Goal: Information Seeking & Learning: Compare options

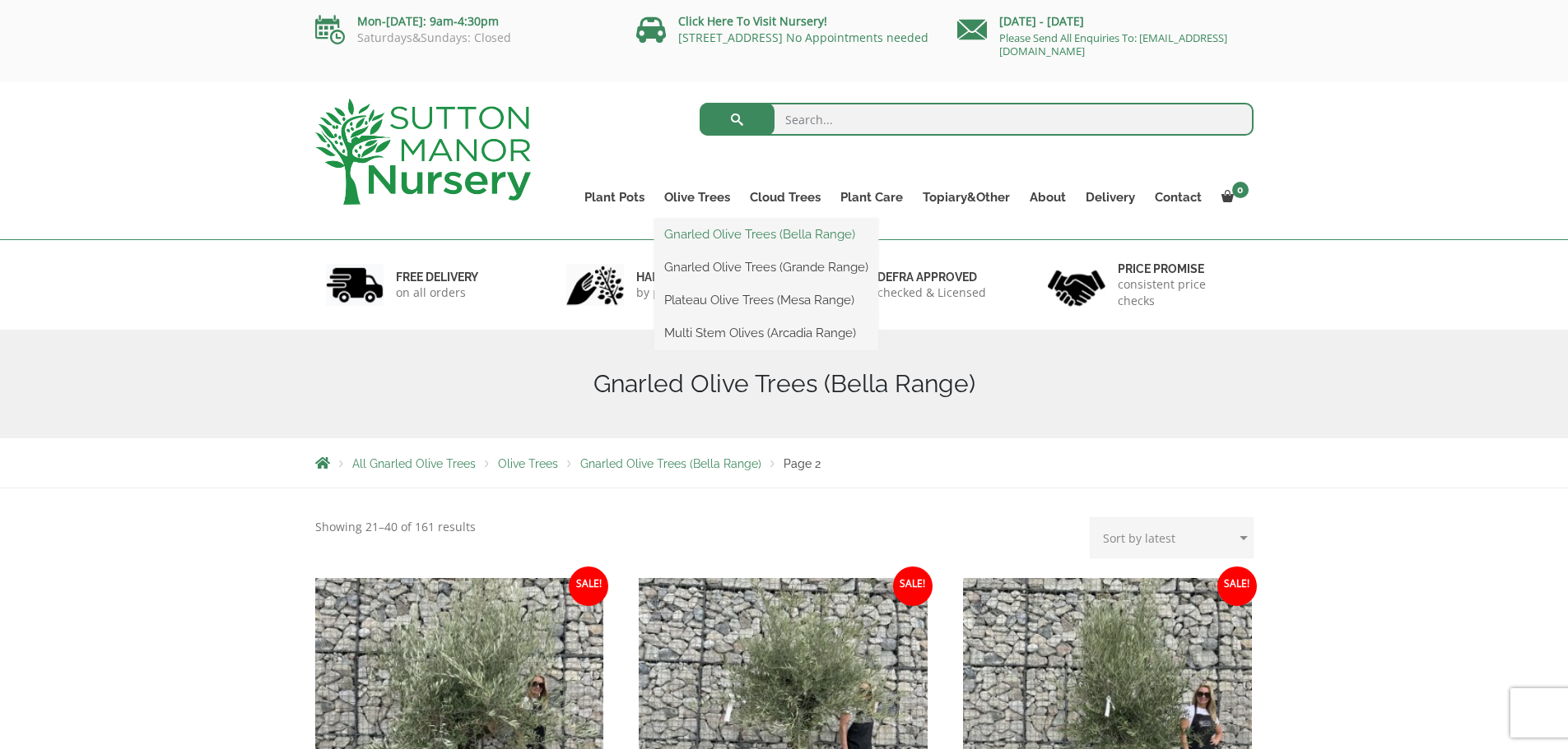
click at [696, 237] on link "Gnarled Olive Trees (Bella Range)" at bounding box center [766, 235] width 224 height 25
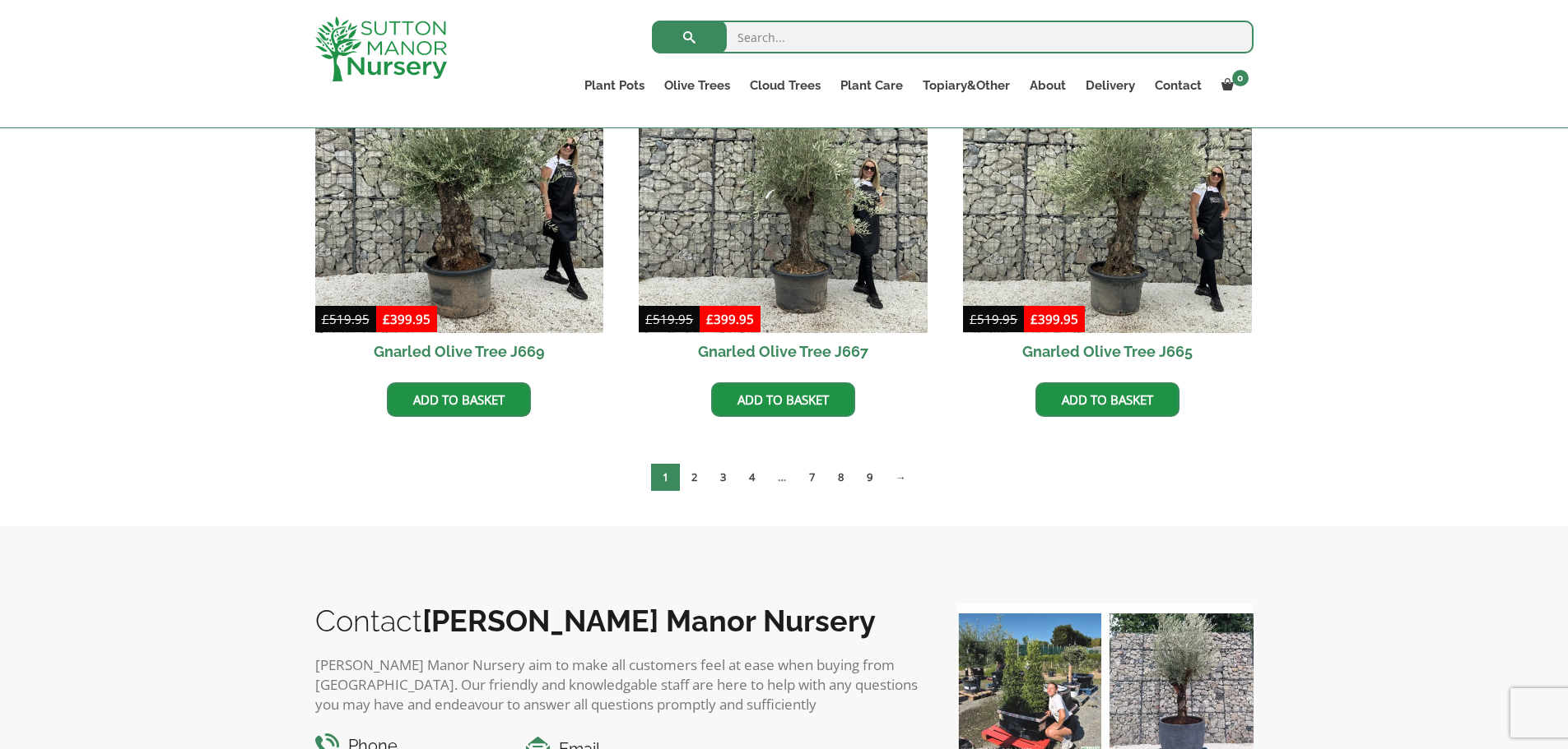
scroll to position [1369, 0]
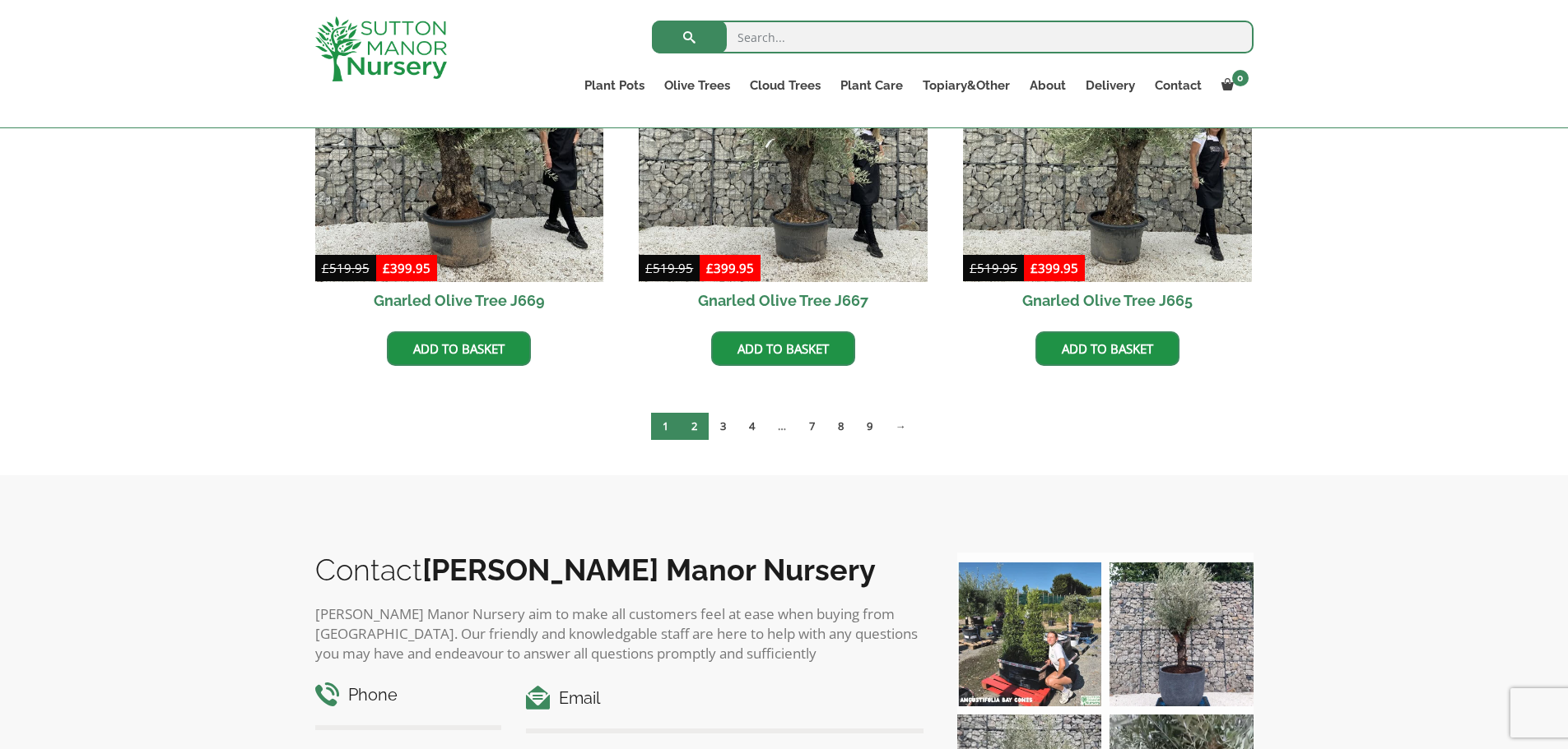
click at [695, 424] on link "2" at bounding box center [694, 427] width 29 height 27
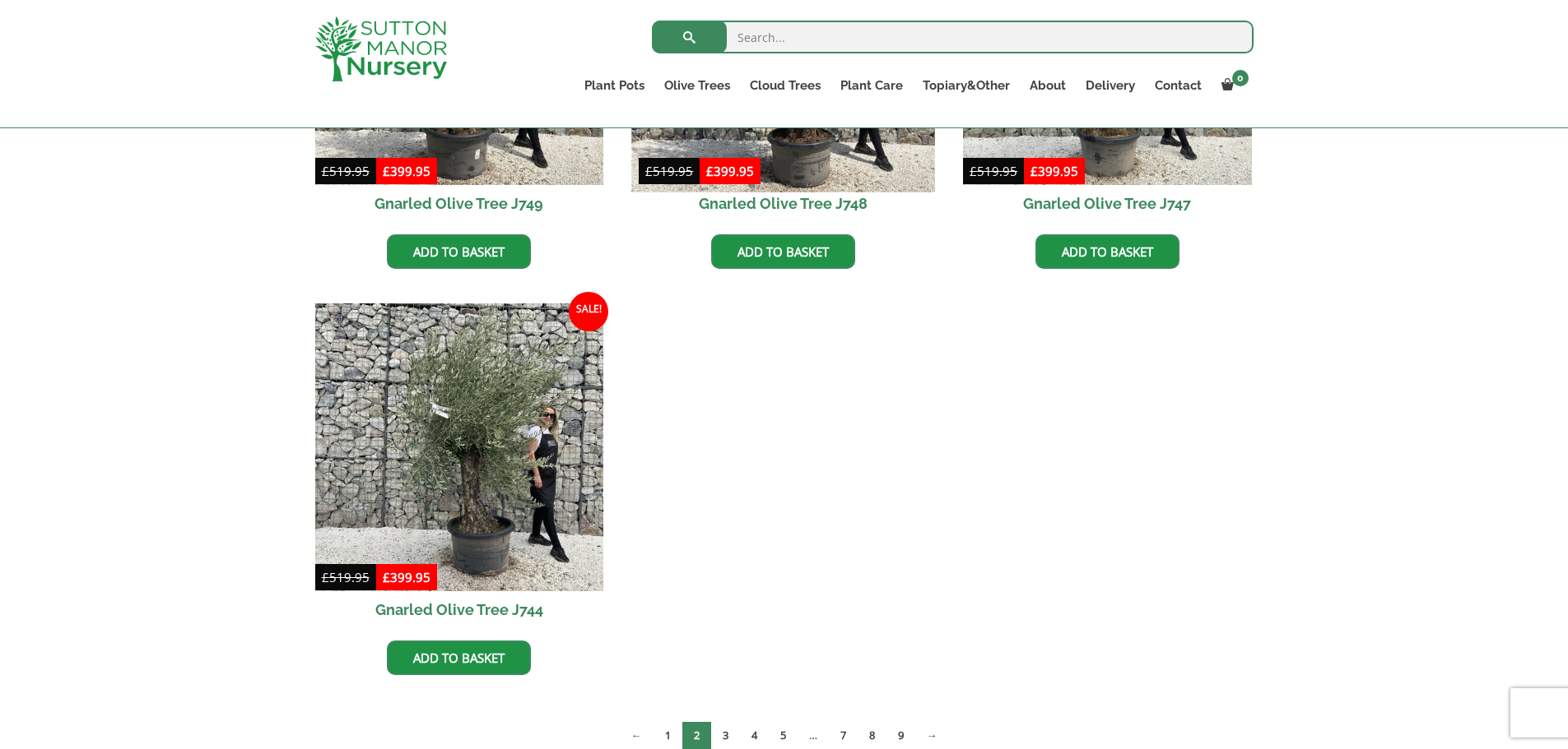
scroll to position [1481, 0]
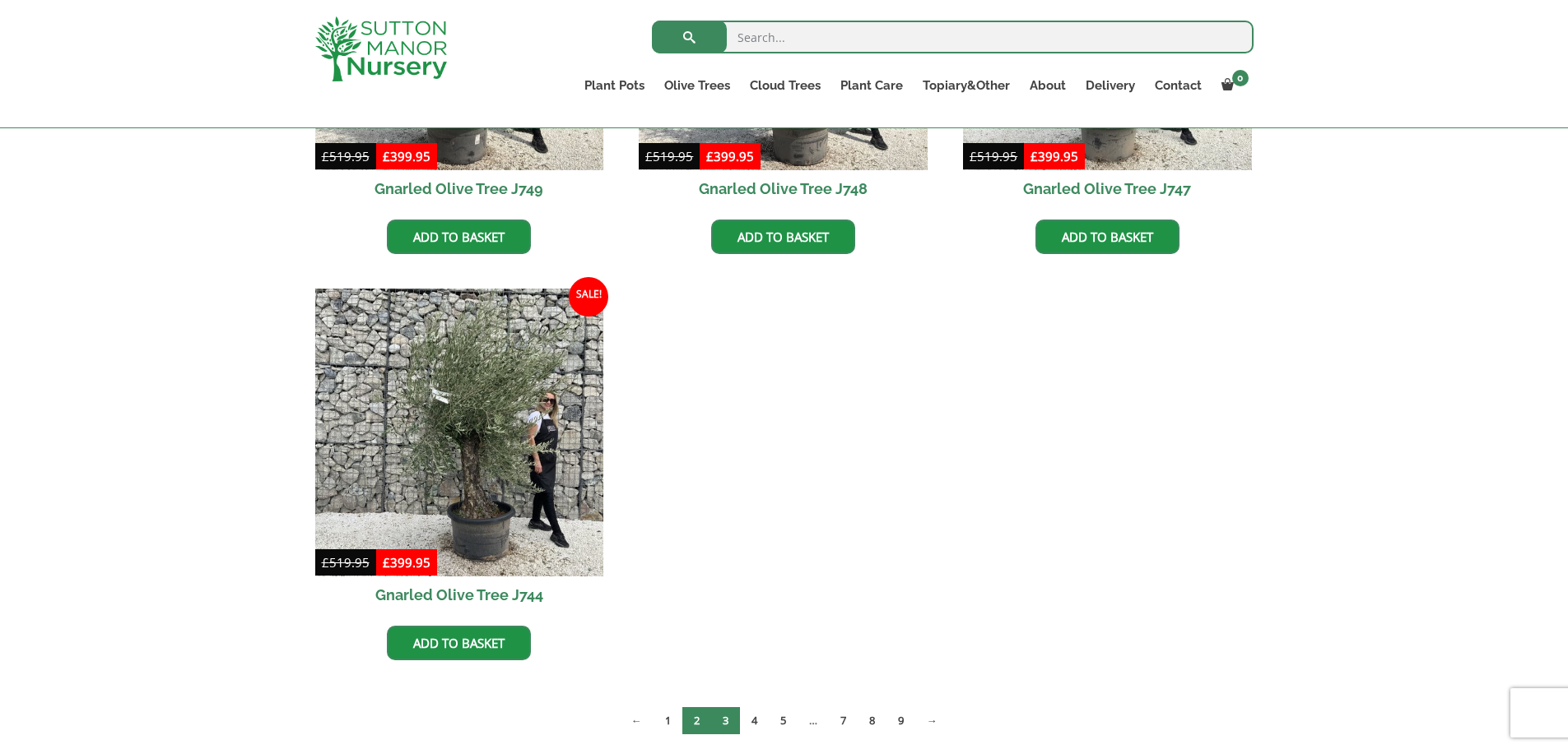
click at [719, 712] on link "3" at bounding box center [725, 721] width 29 height 27
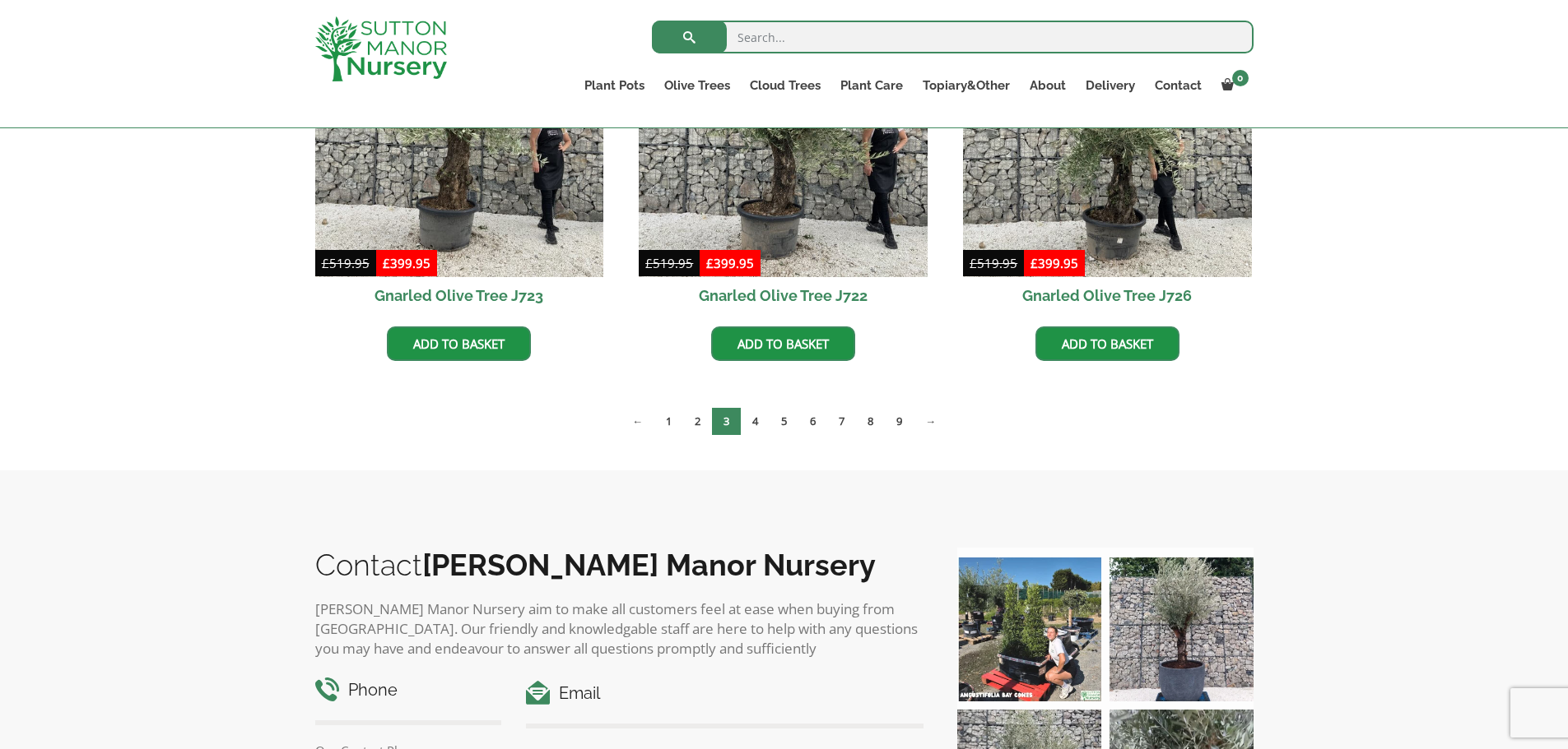
scroll to position [1398, 0]
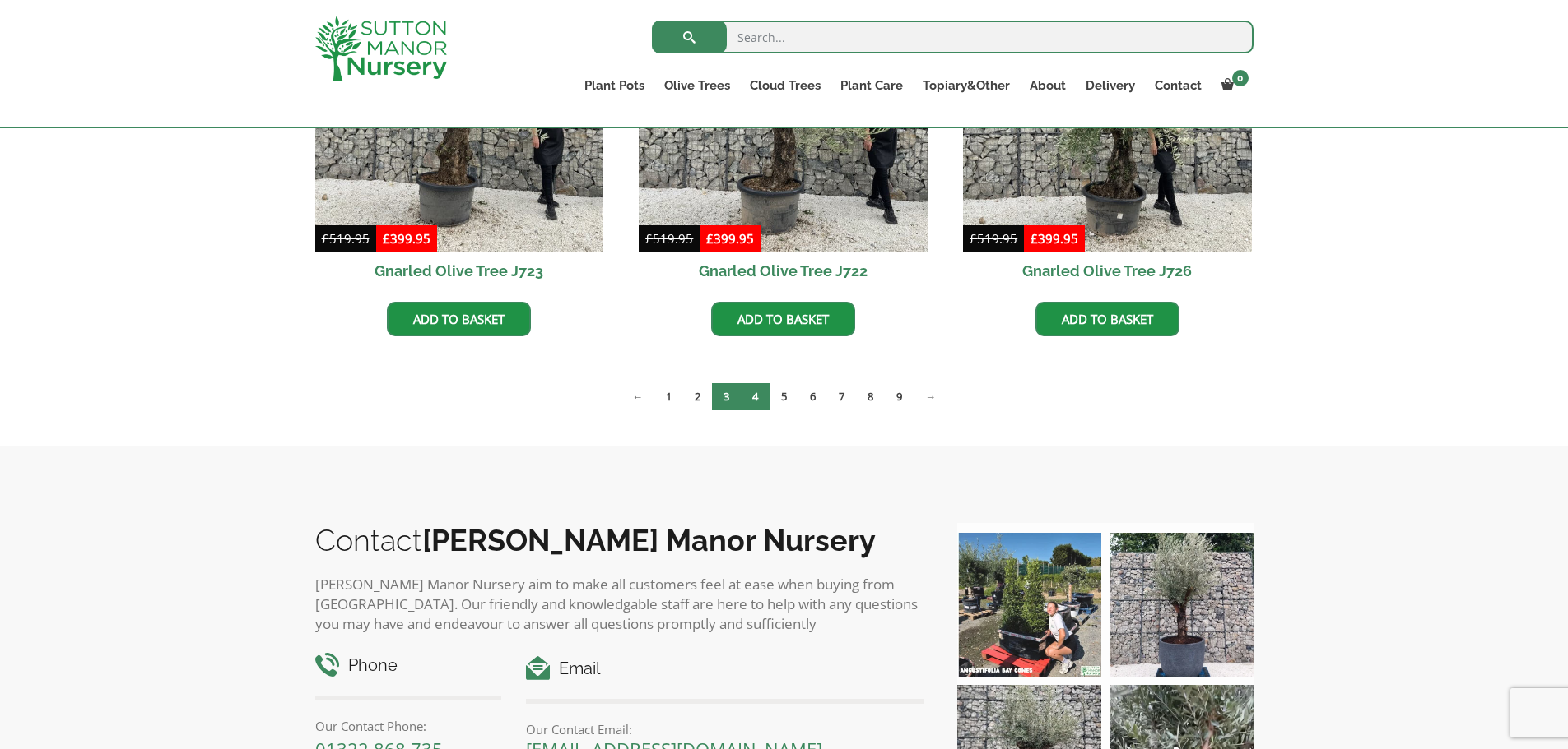
click at [755, 394] on link "4" at bounding box center [754, 397] width 29 height 27
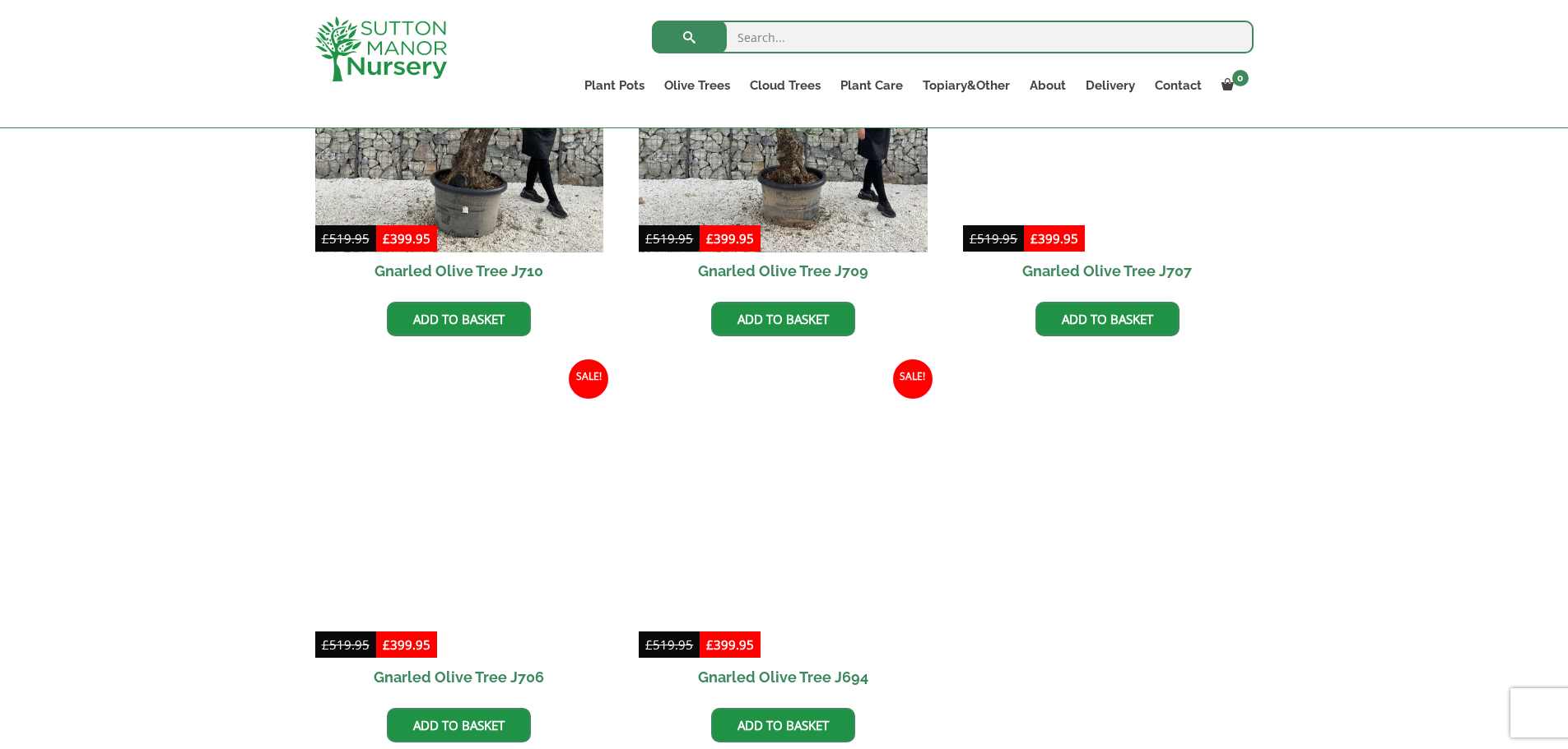
scroll to position [1481, 0]
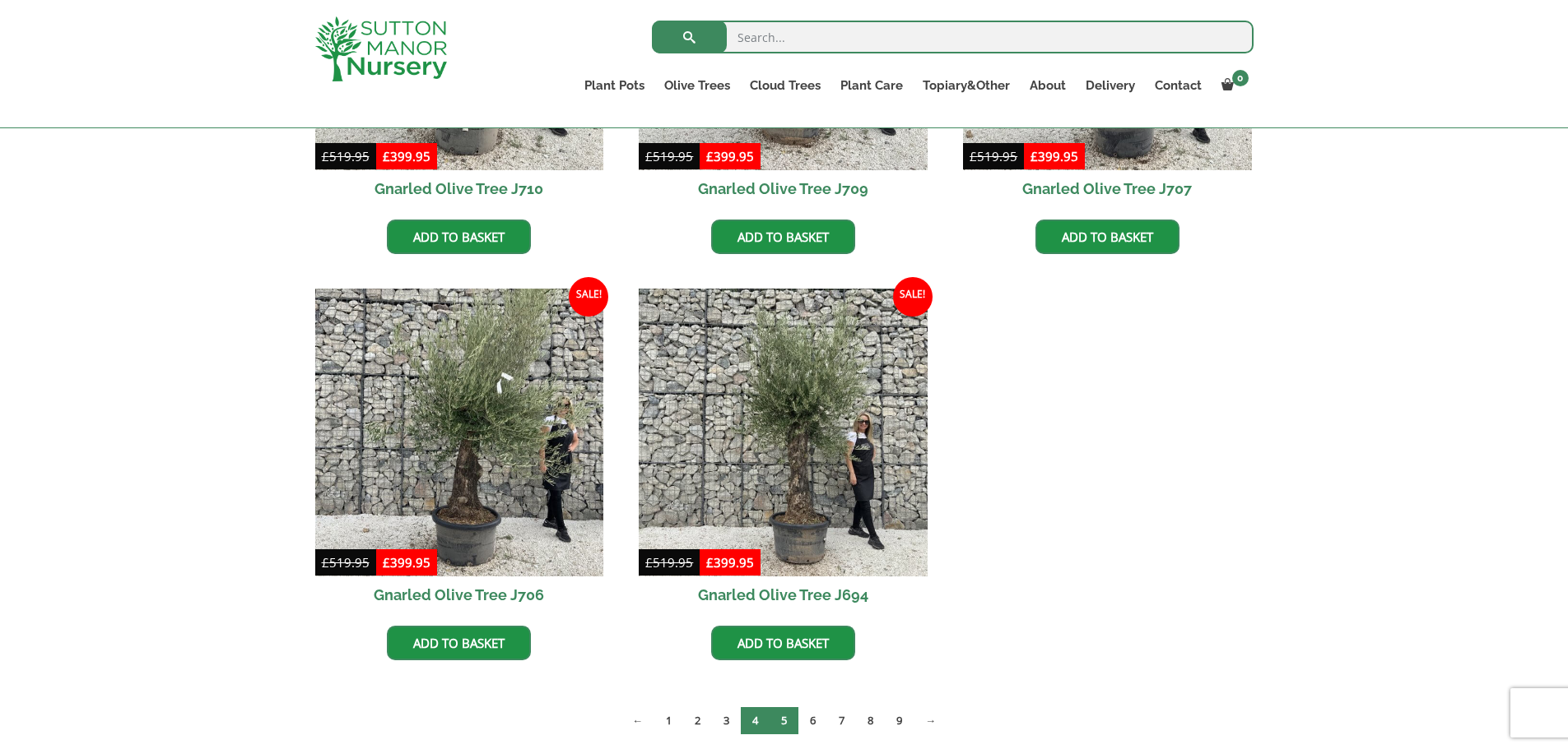
click at [787, 722] on link "5" at bounding box center [784, 721] width 29 height 27
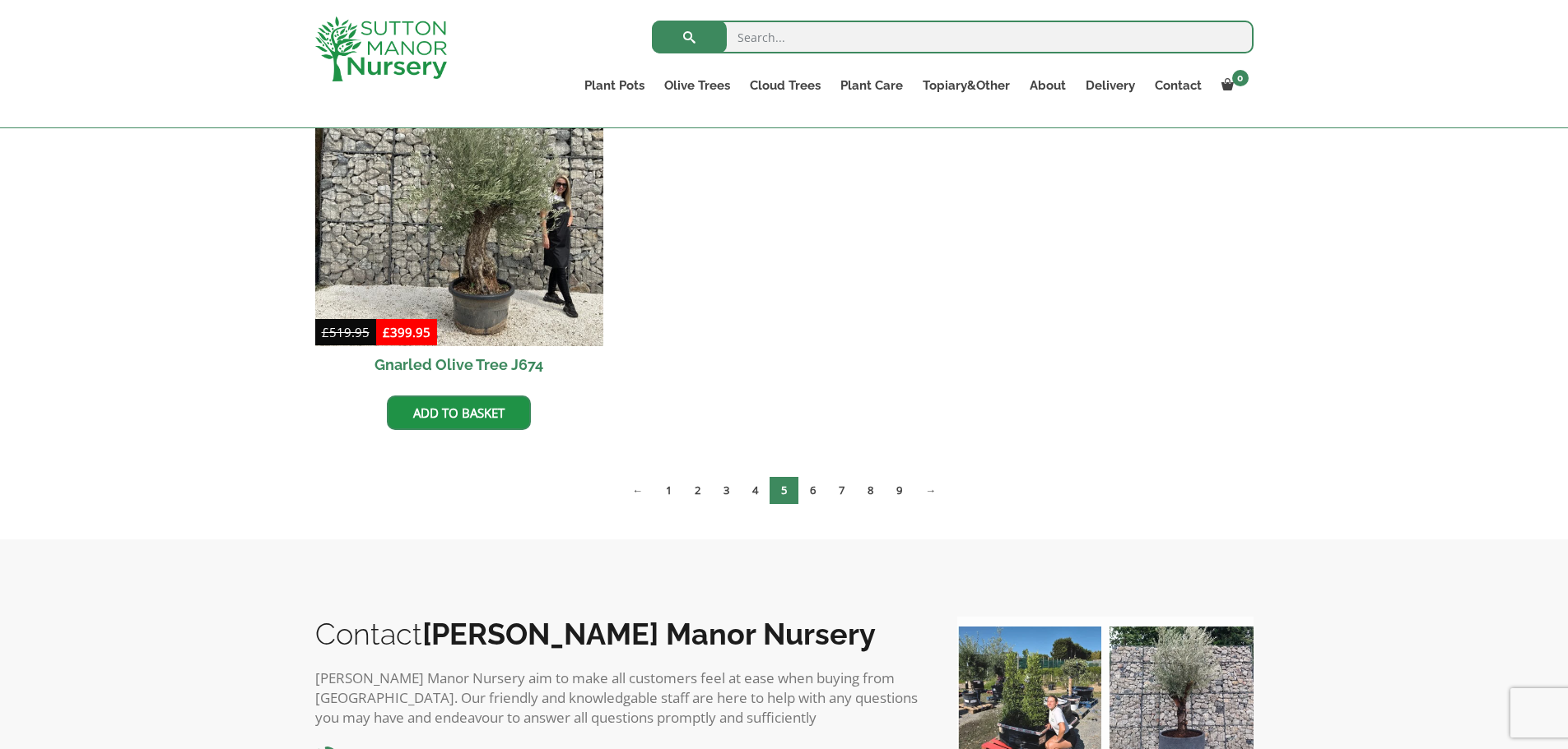
scroll to position [2549, 0]
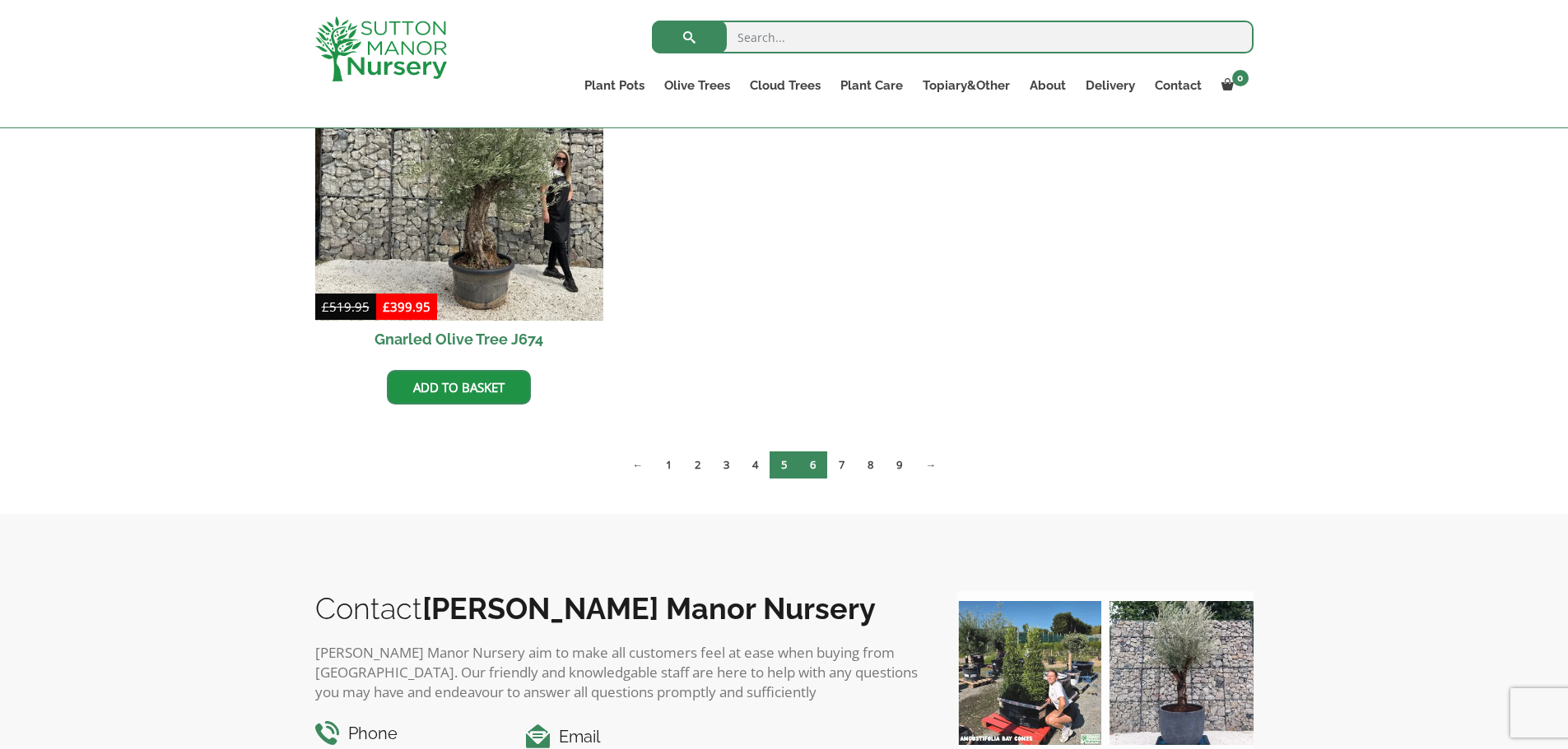
click at [810, 463] on link "6" at bounding box center [813, 465] width 29 height 27
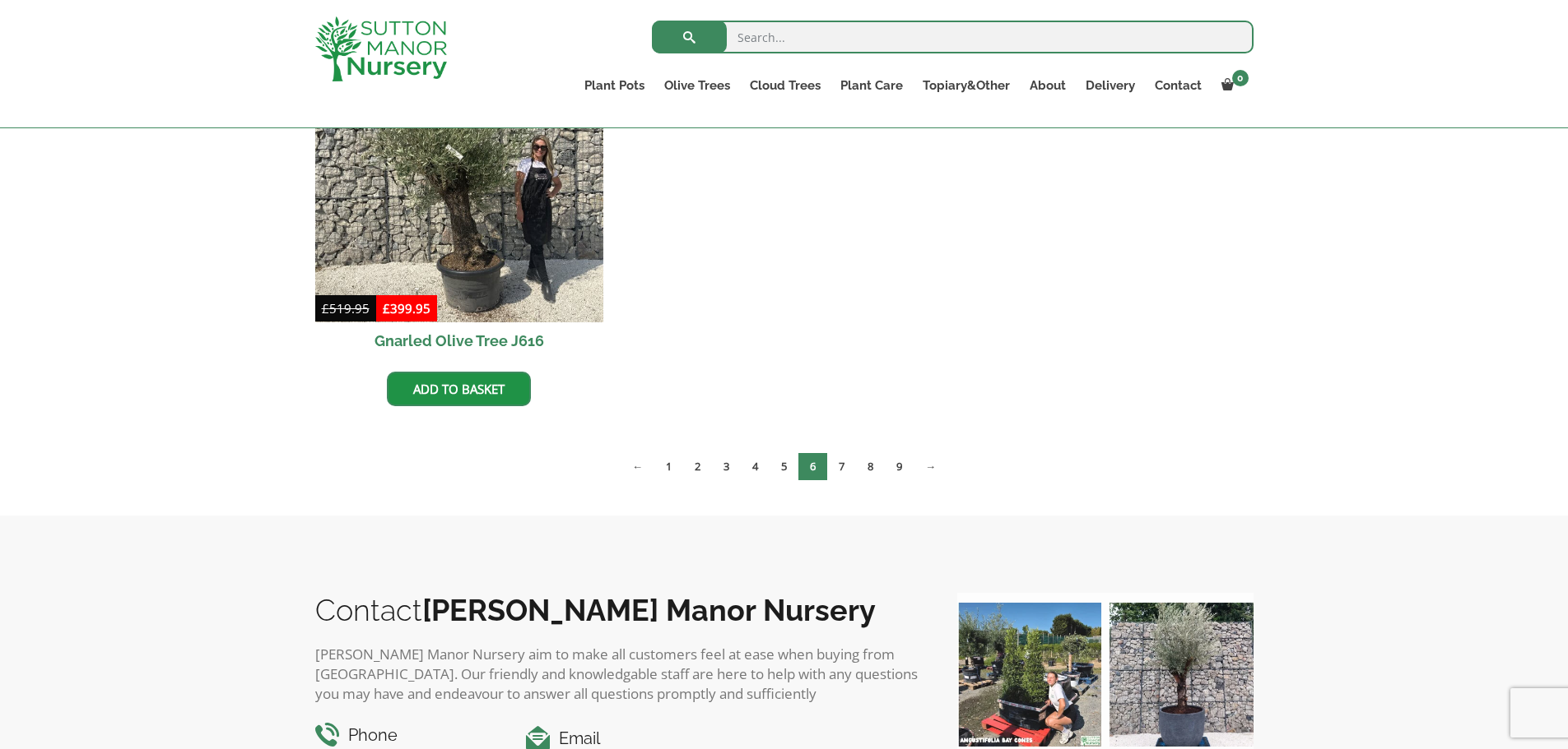
scroll to position [2549, 0]
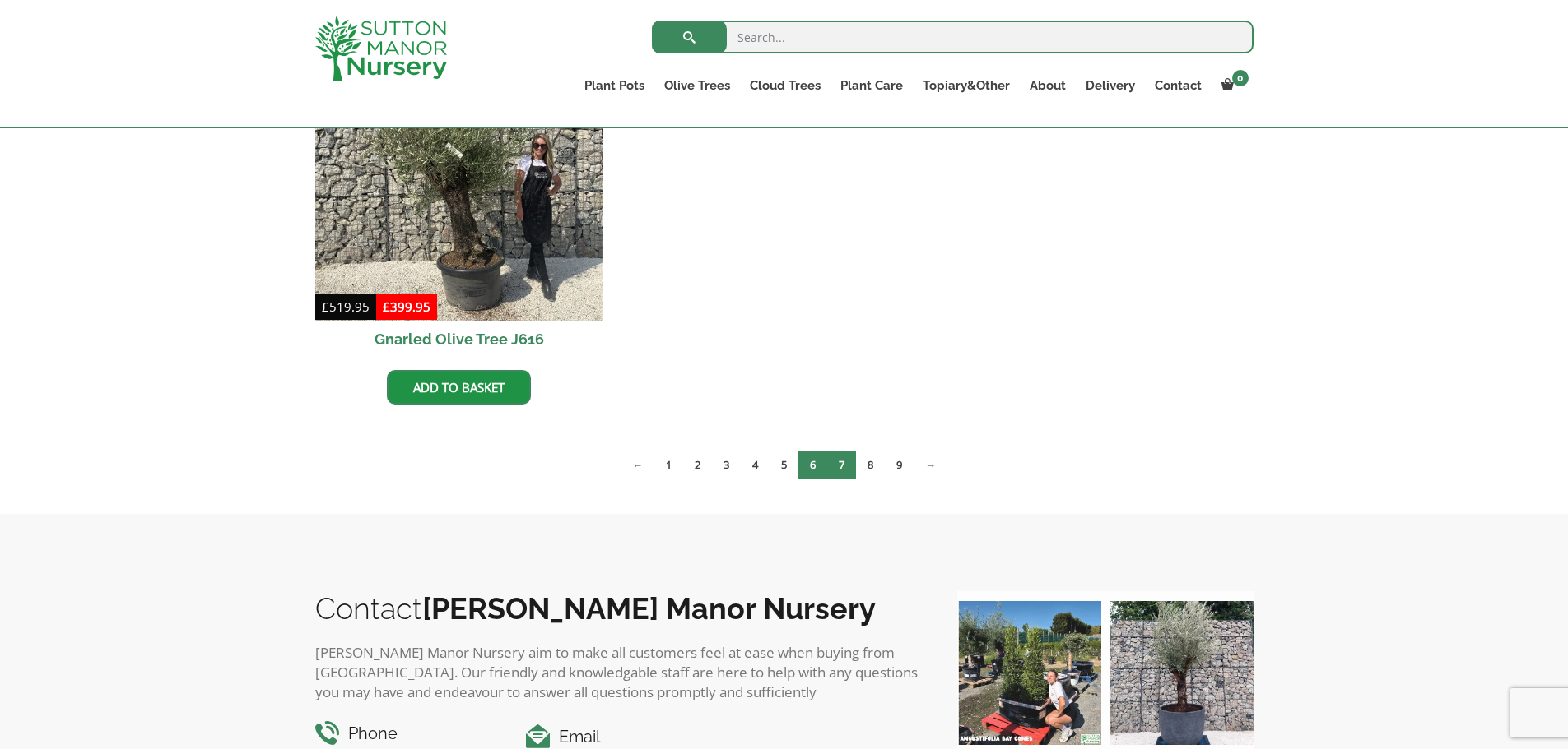
click at [844, 466] on link "7" at bounding box center [841, 465] width 29 height 27
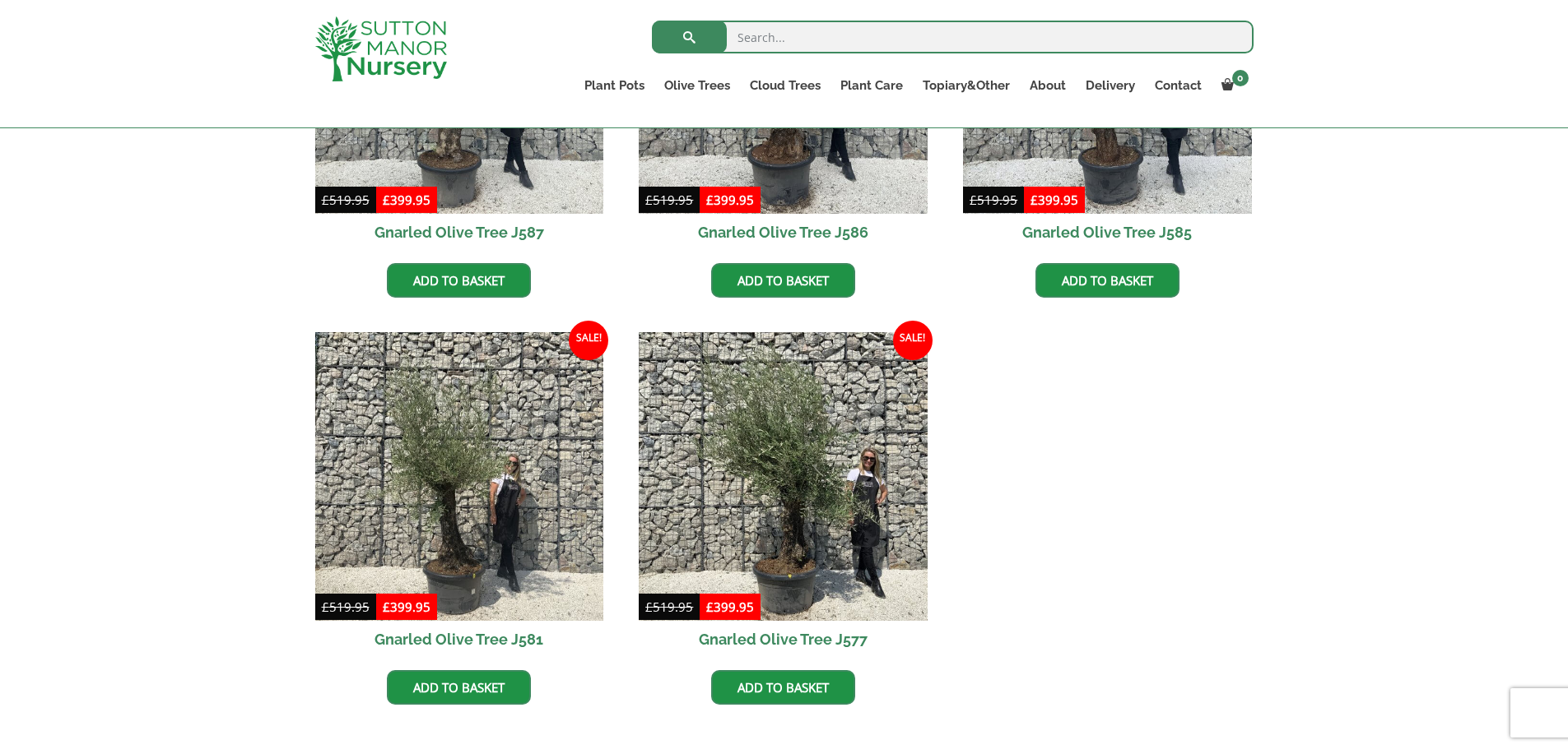
scroll to position [2385, 0]
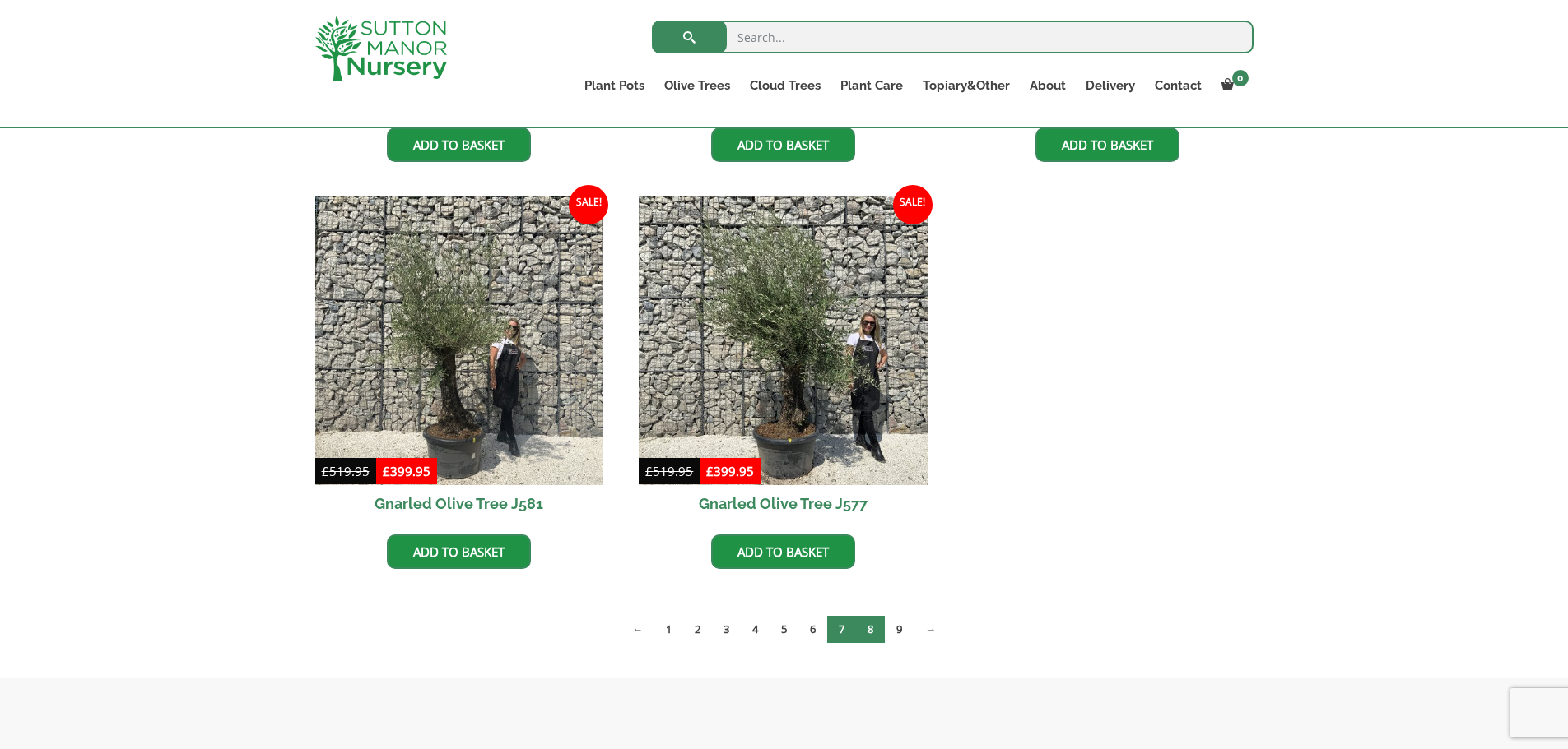
click at [871, 631] on link "8" at bounding box center [870, 629] width 29 height 27
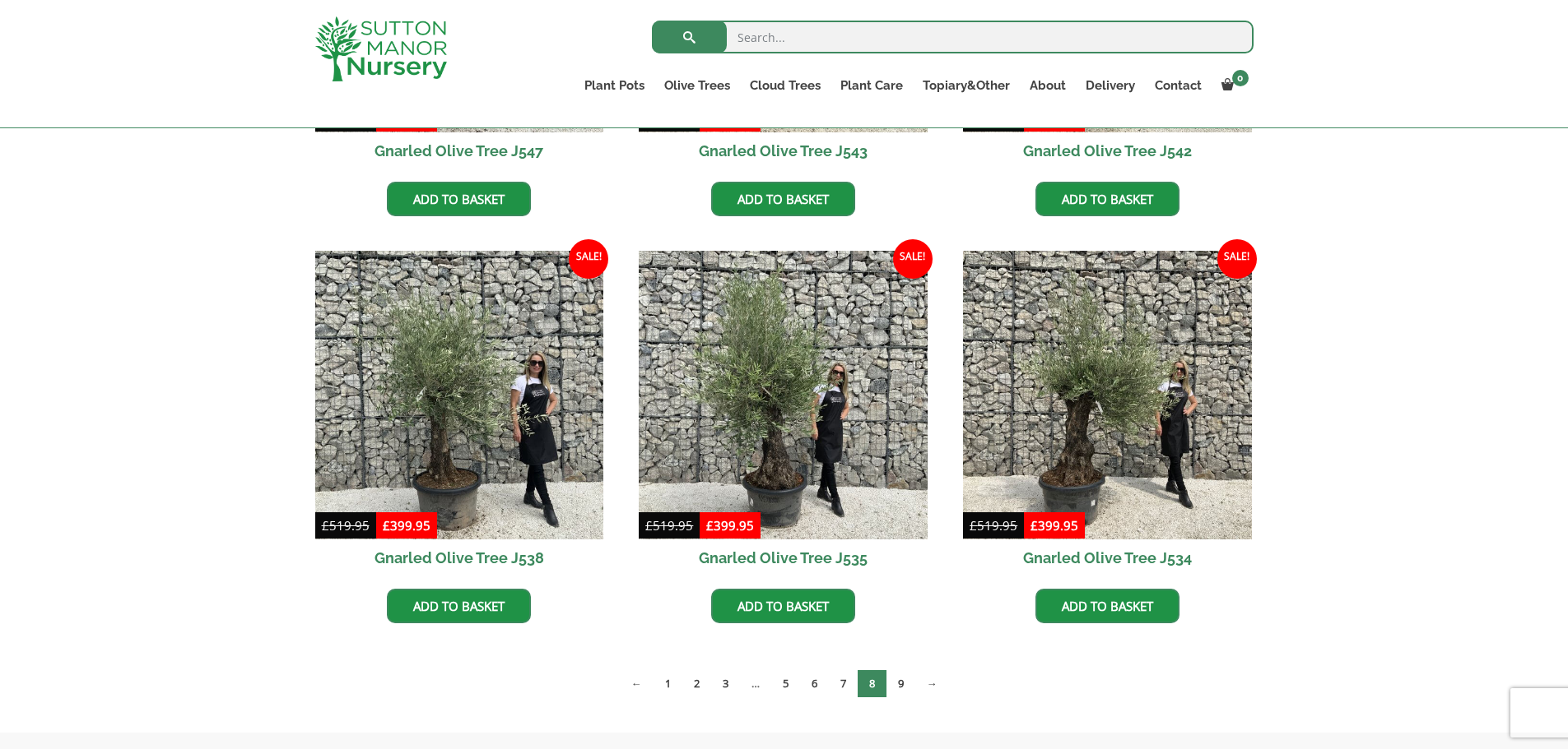
scroll to position [2385, 0]
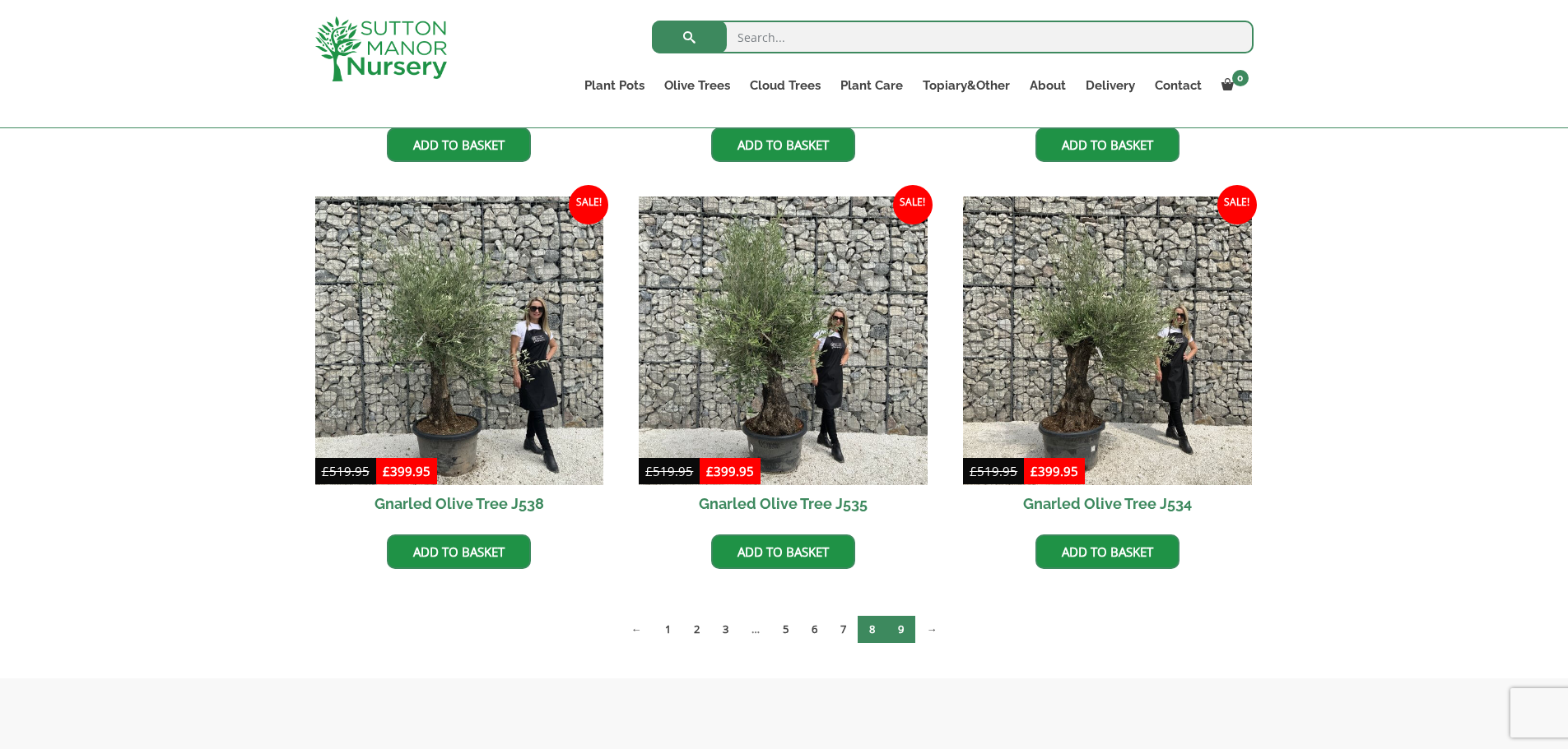
click at [903, 627] on link "9" at bounding box center [900, 629] width 29 height 27
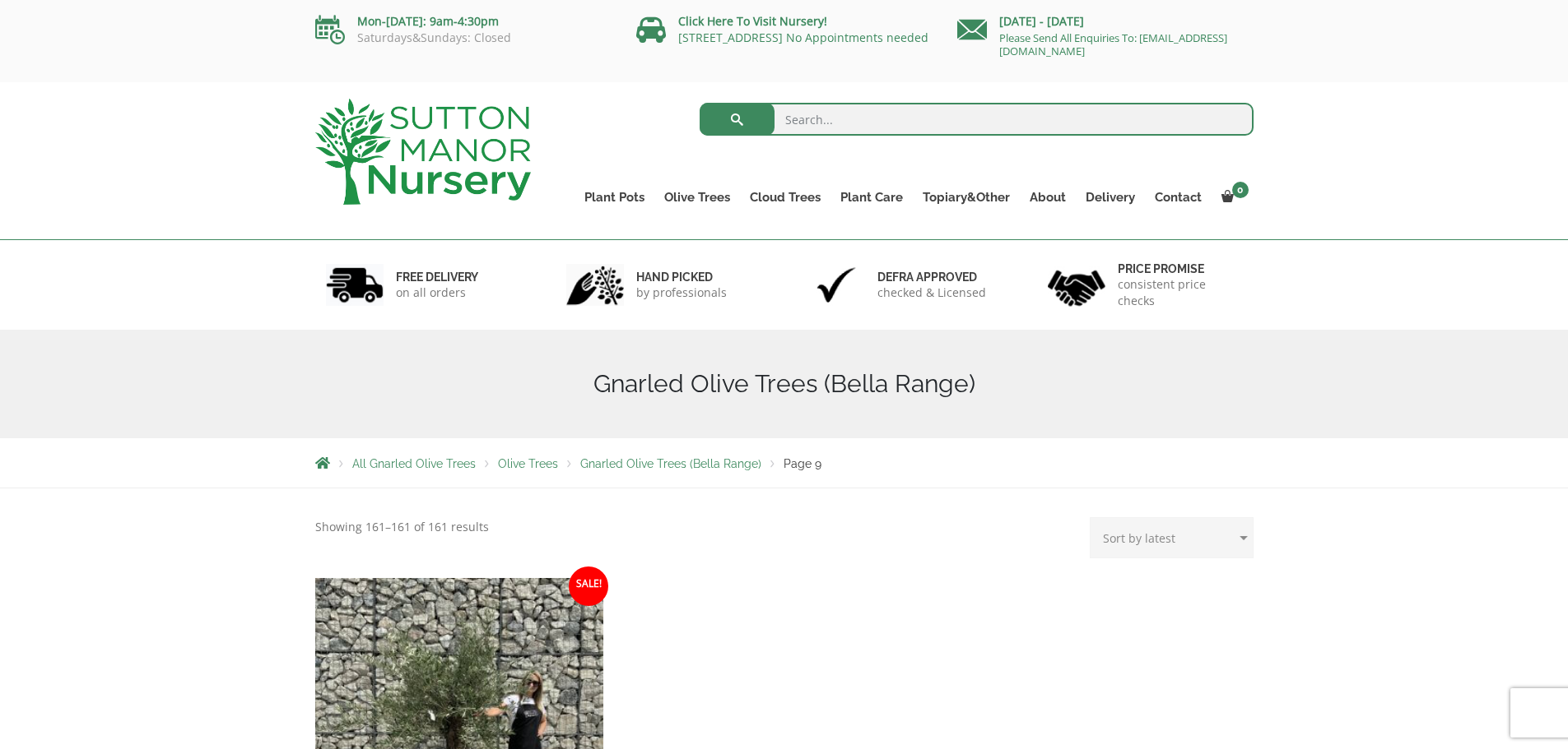
click at [802, 115] on input "search" at bounding box center [976, 118] width 554 height 32
click at [1003, 130] on input "bowls" at bounding box center [976, 118] width 554 height 32
type input "bowls3"
click at [699, 102] on button "submit" at bounding box center [737, 118] width 75 height 32
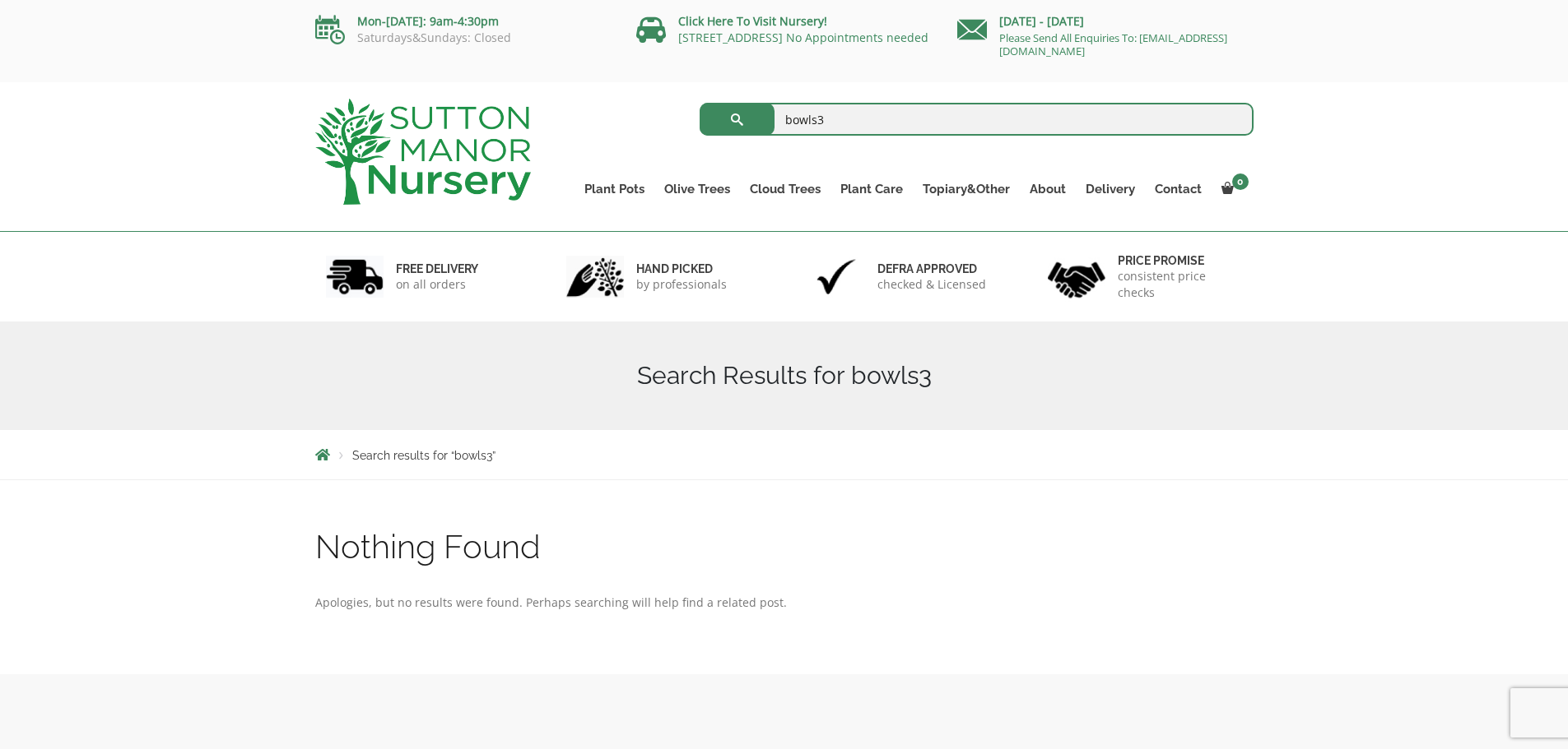
click at [818, 115] on input "bowls3" at bounding box center [976, 118] width 554 height 32
type input "bowls"
click at [699, 102] on button "submit" at bounding box center [737, 118] width 75 height 32
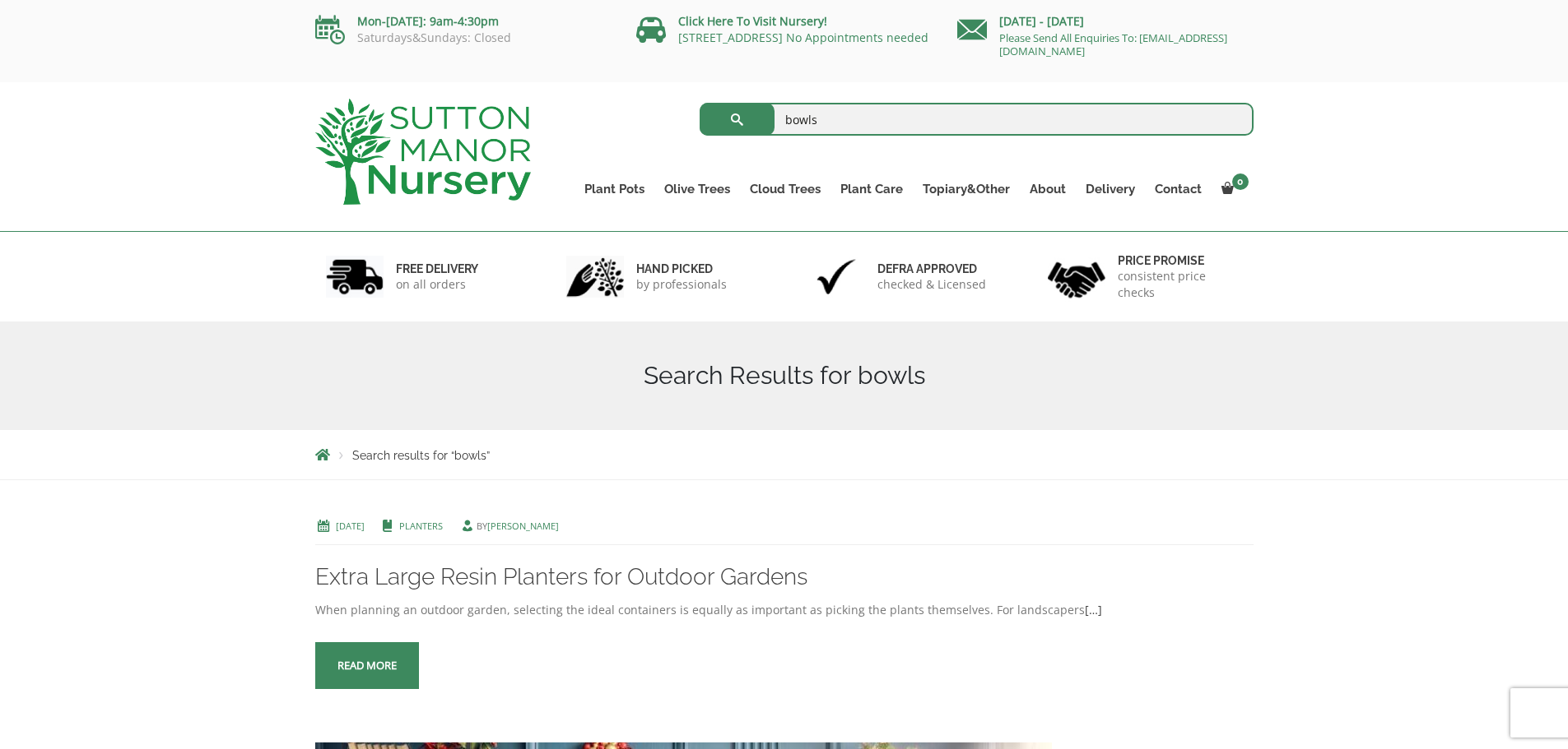
click at [838, 115] on input "bowls" at bounding box center [976, 118] width 554 height 32
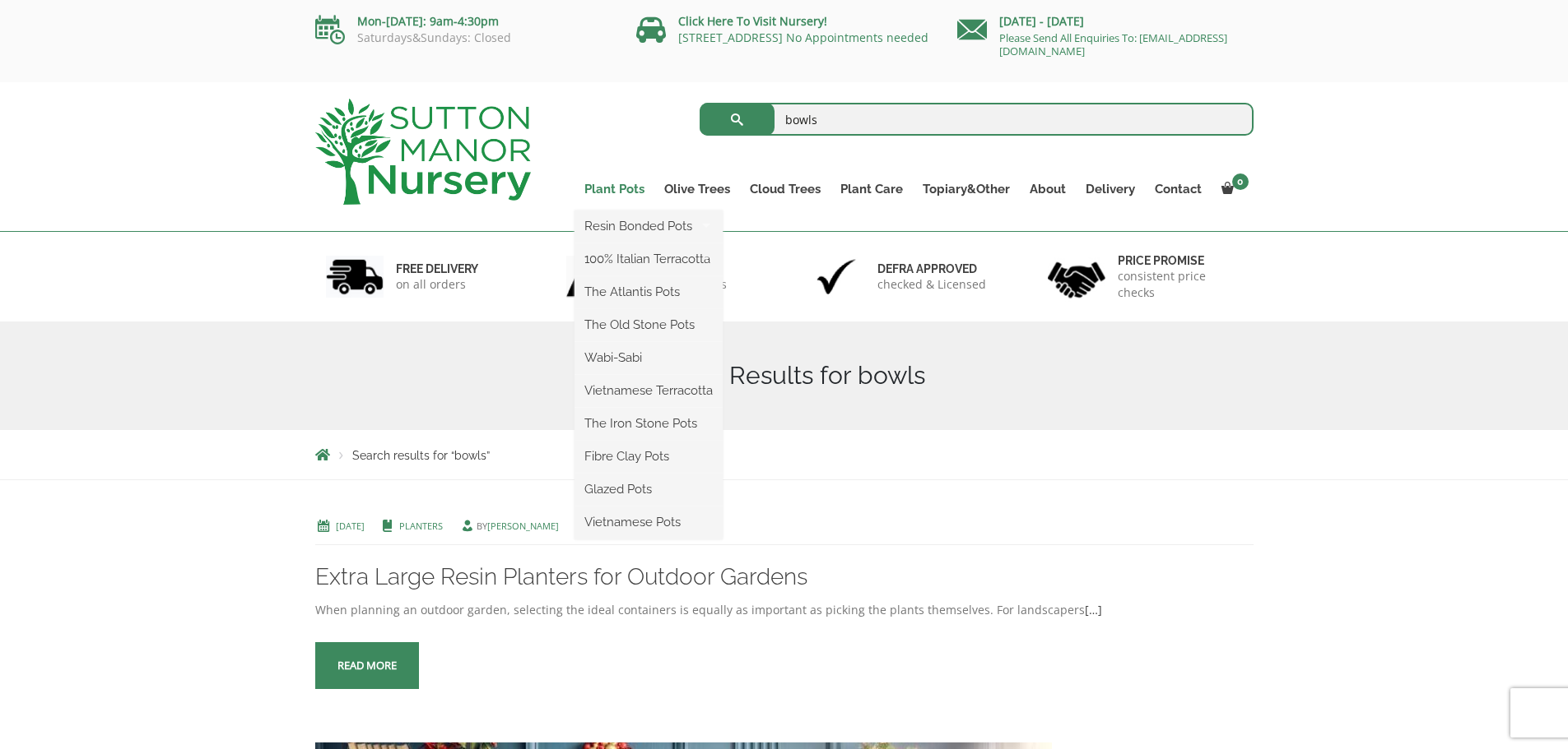
click at [627, 186] on link "Plant Pots" at bounding box center [614, 189] width 80 height 23
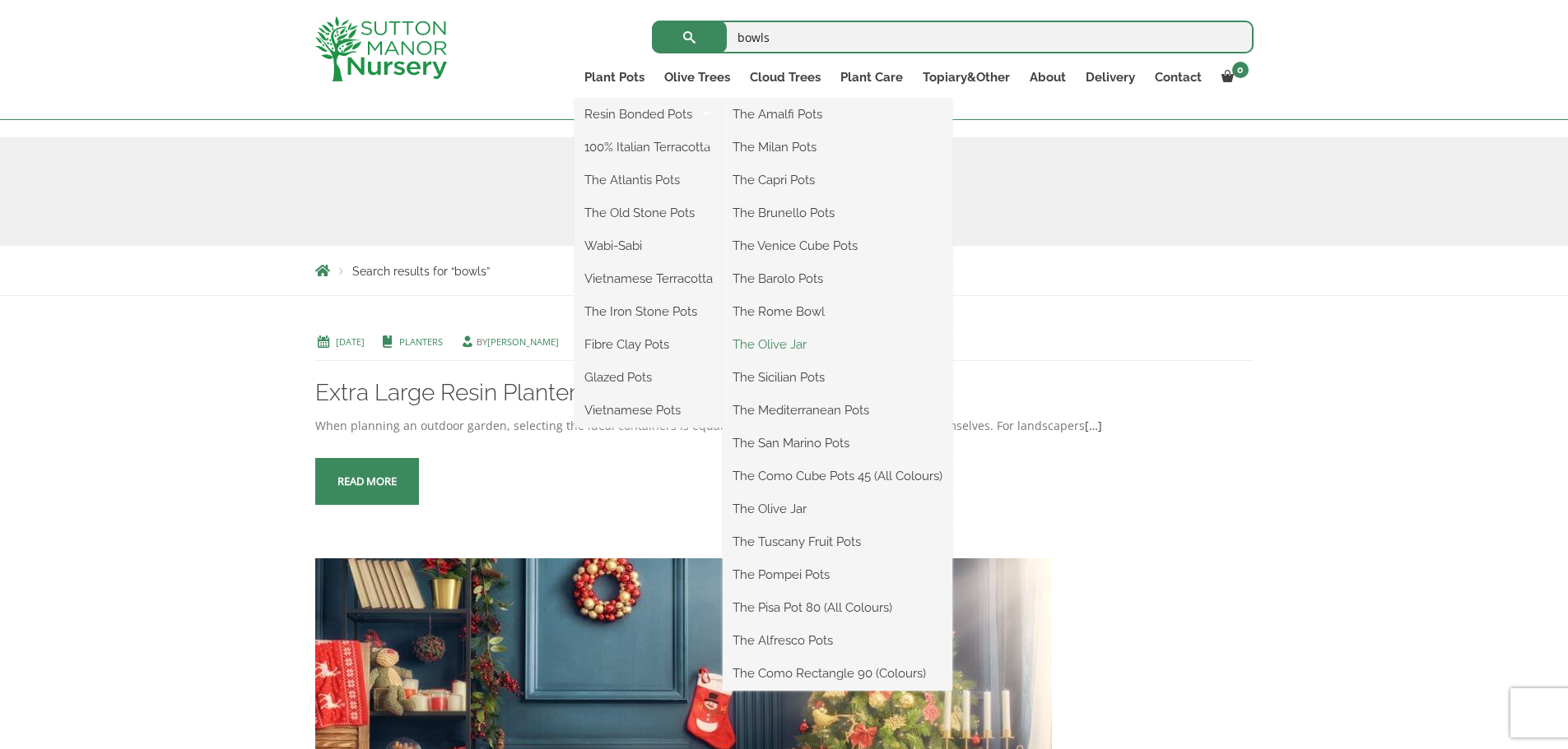
scroll to position [247, 0]
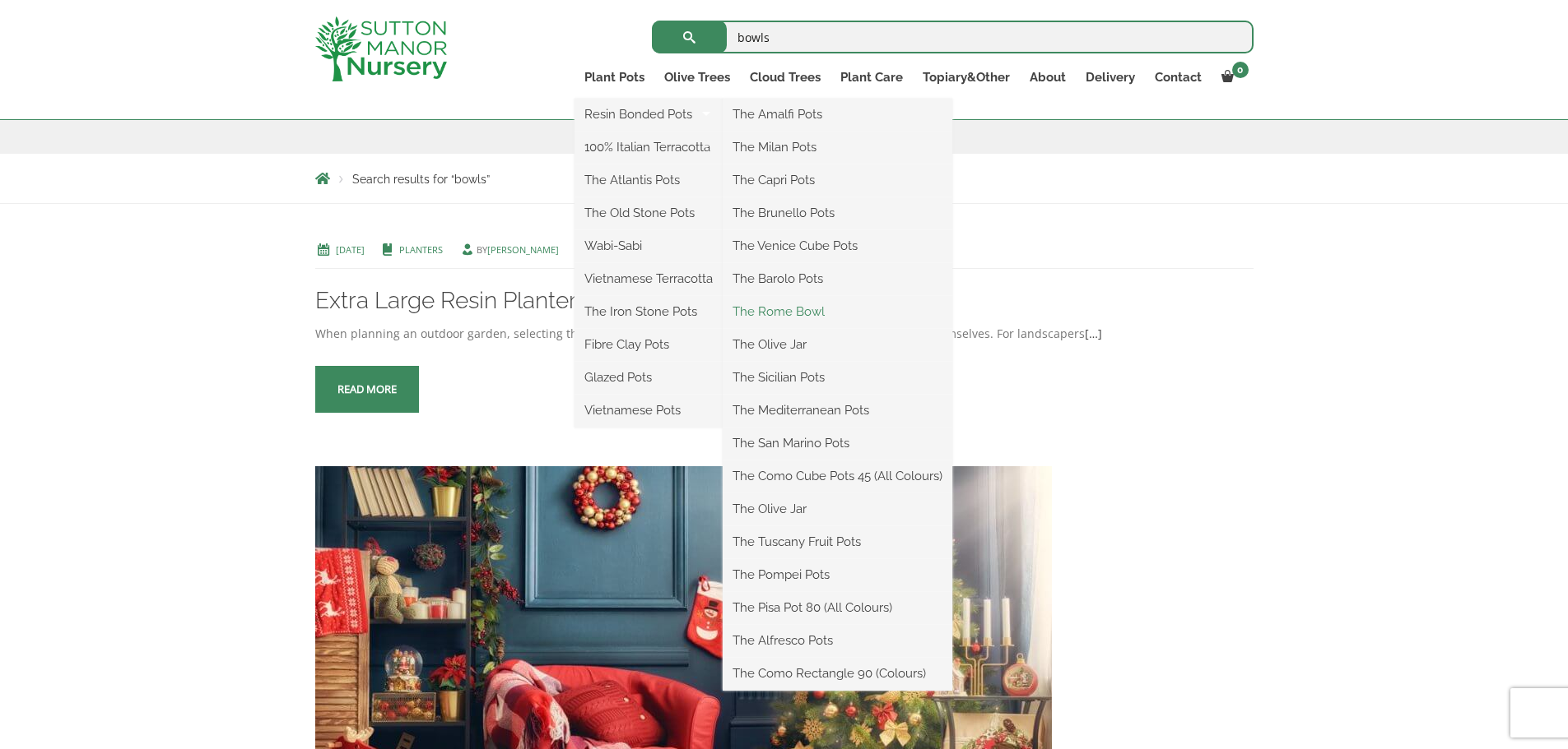
click at [810, 309] on link "The Rome Bowl" at bounding box center [837, 312] width 229 height 25
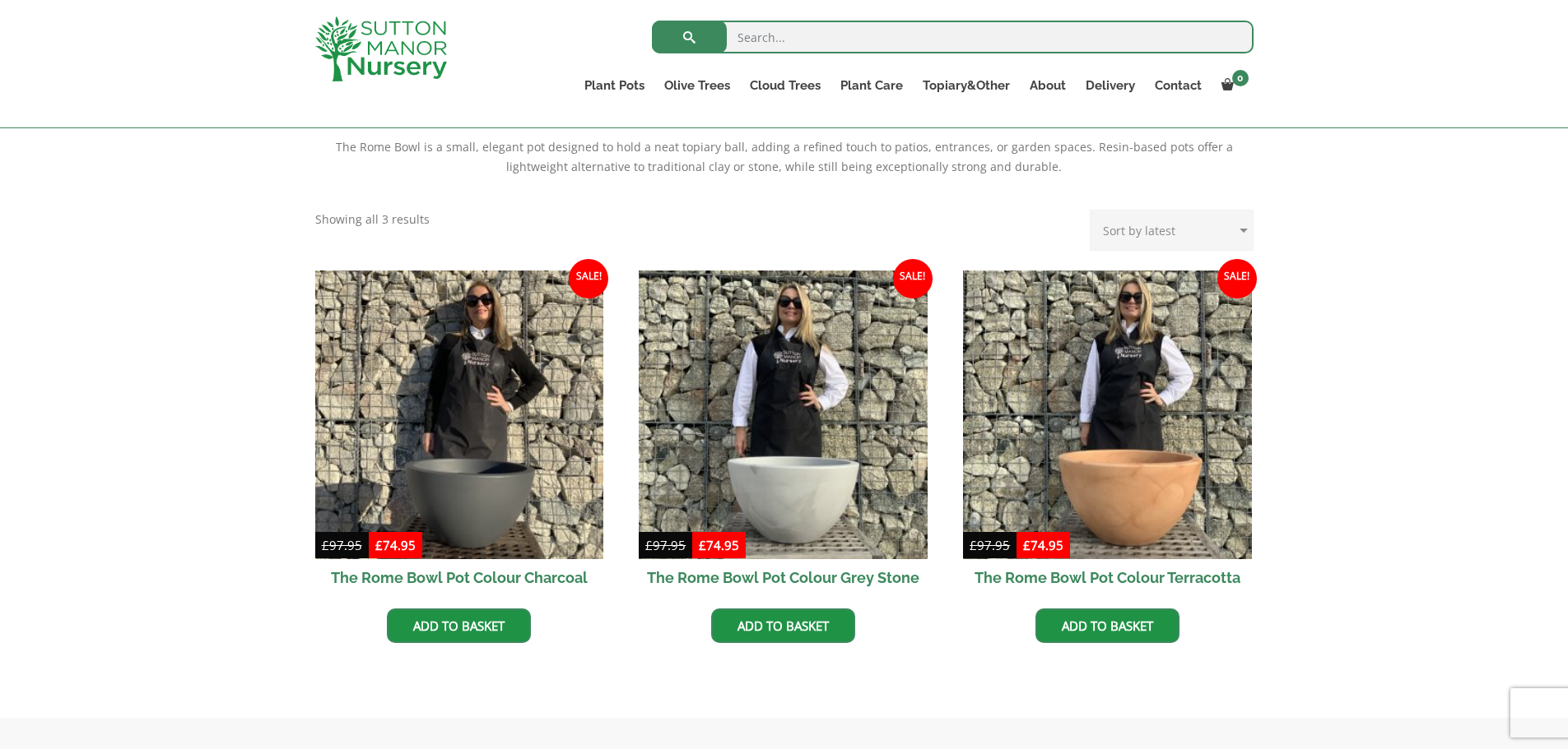
scroll to position [329, 0]
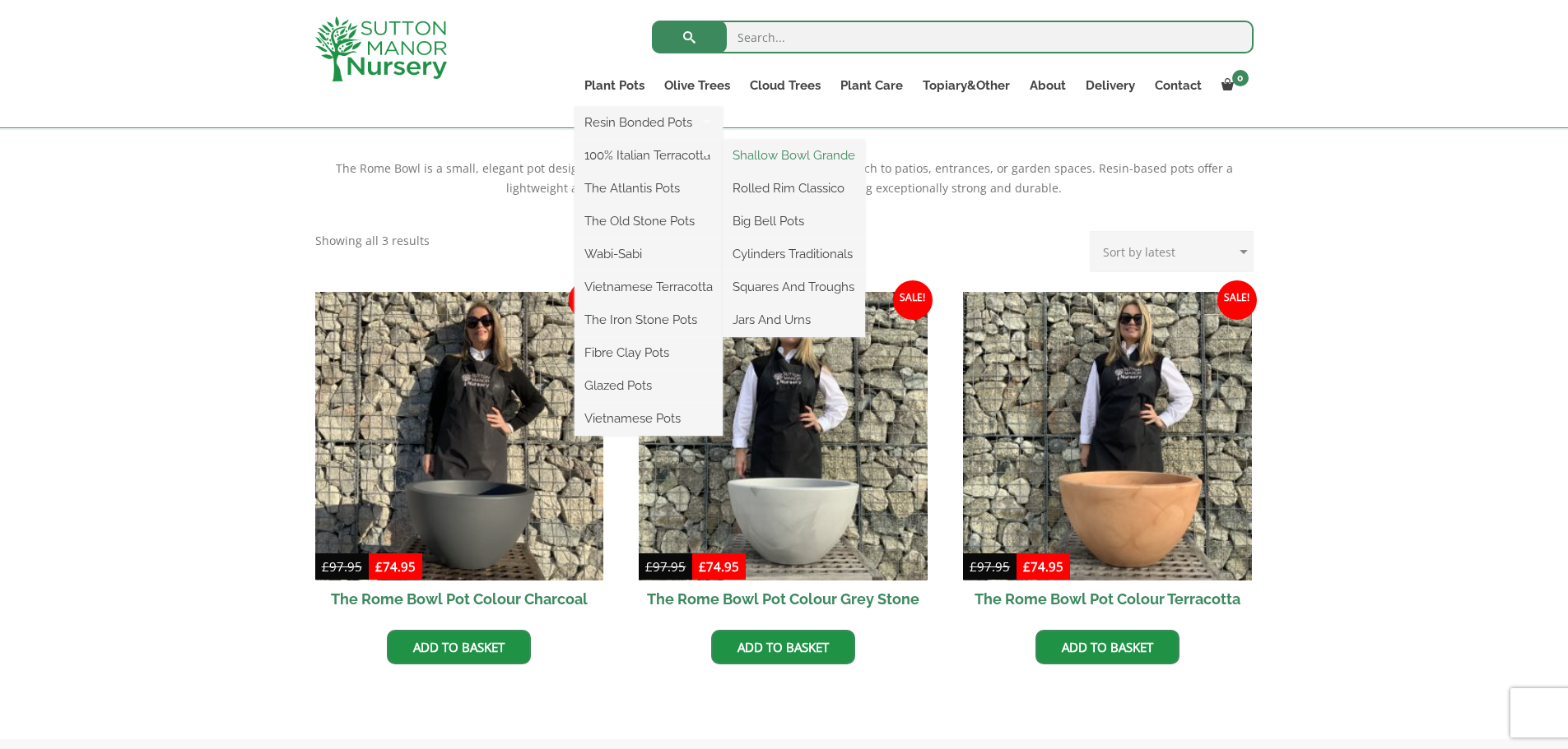
click at [802, 155] on link "Shallow Bowl Grande" at bounding box center [794, 156] width 143 height 25
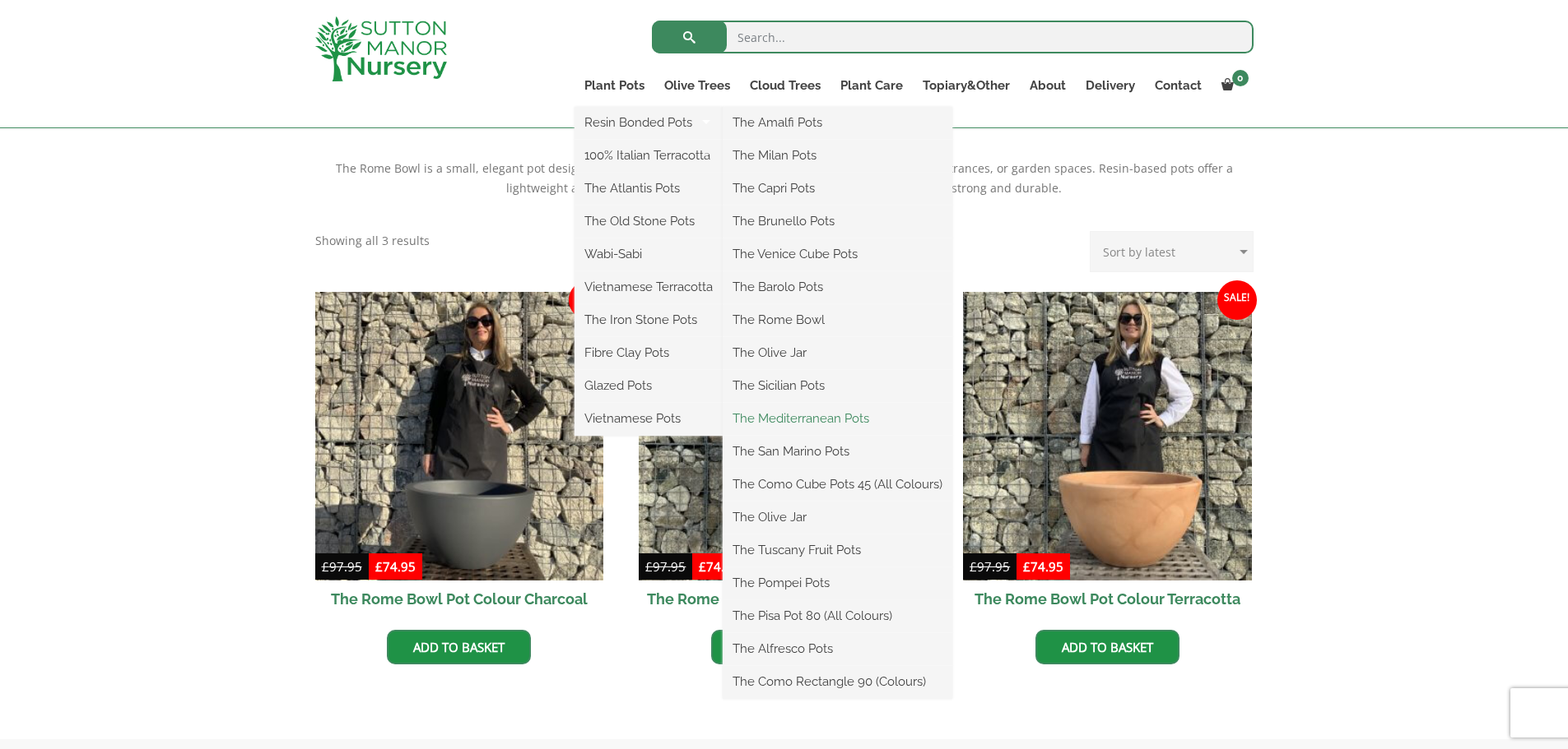
click at [792, 416] on link "The Mediterranean Pots" at bounding box center [837, 419] width 229 height 25
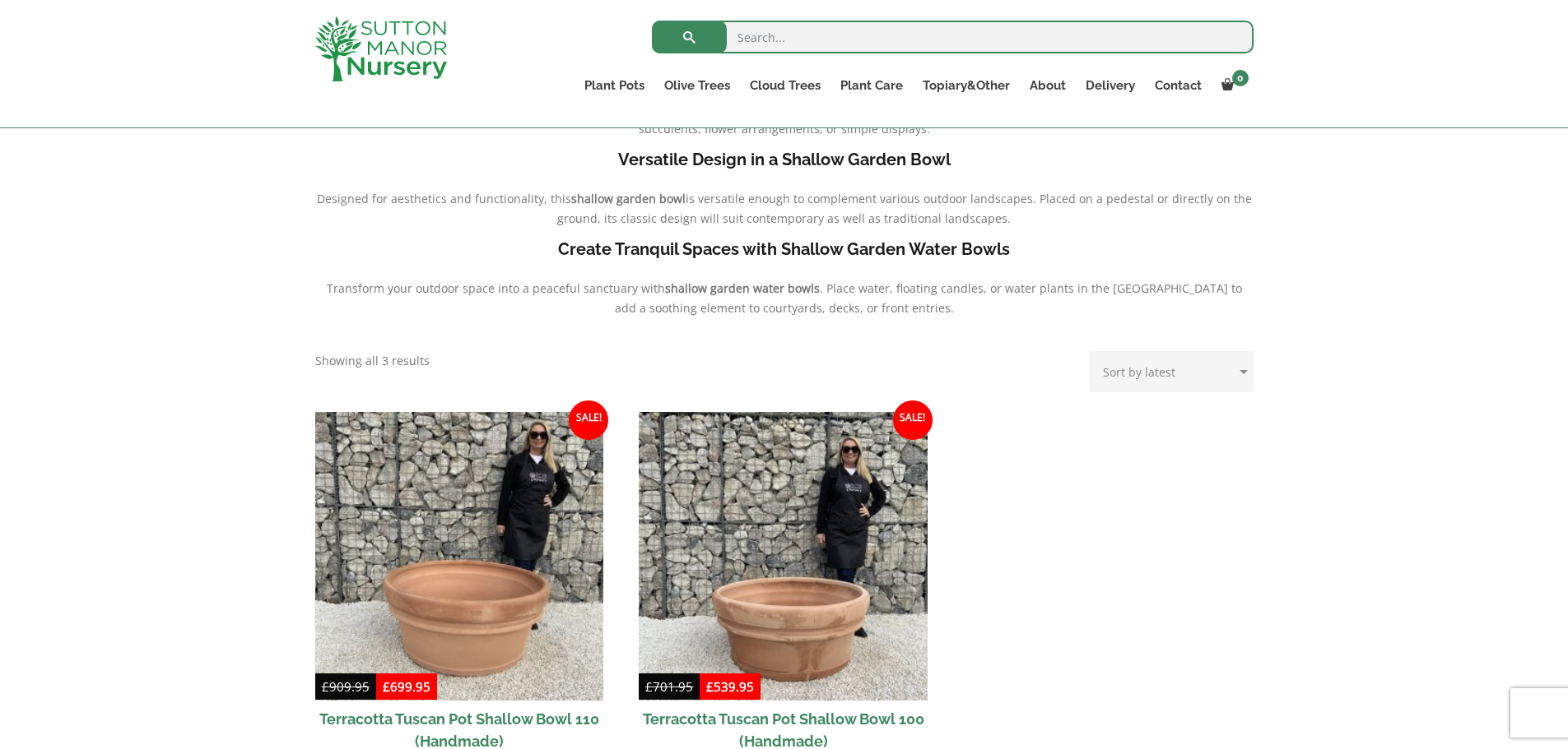
scroll to position [546, 0]
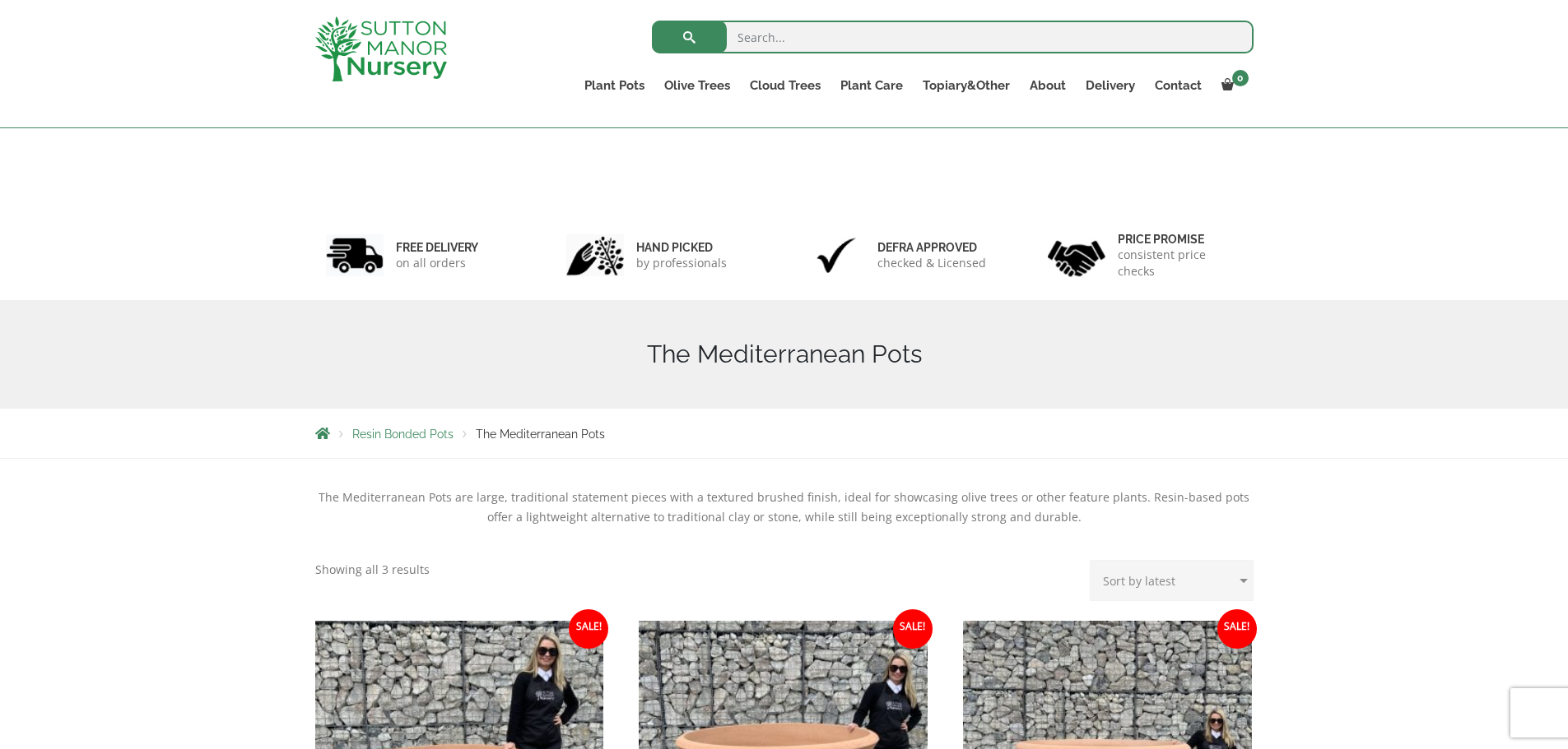
scroll to position [412, 0]
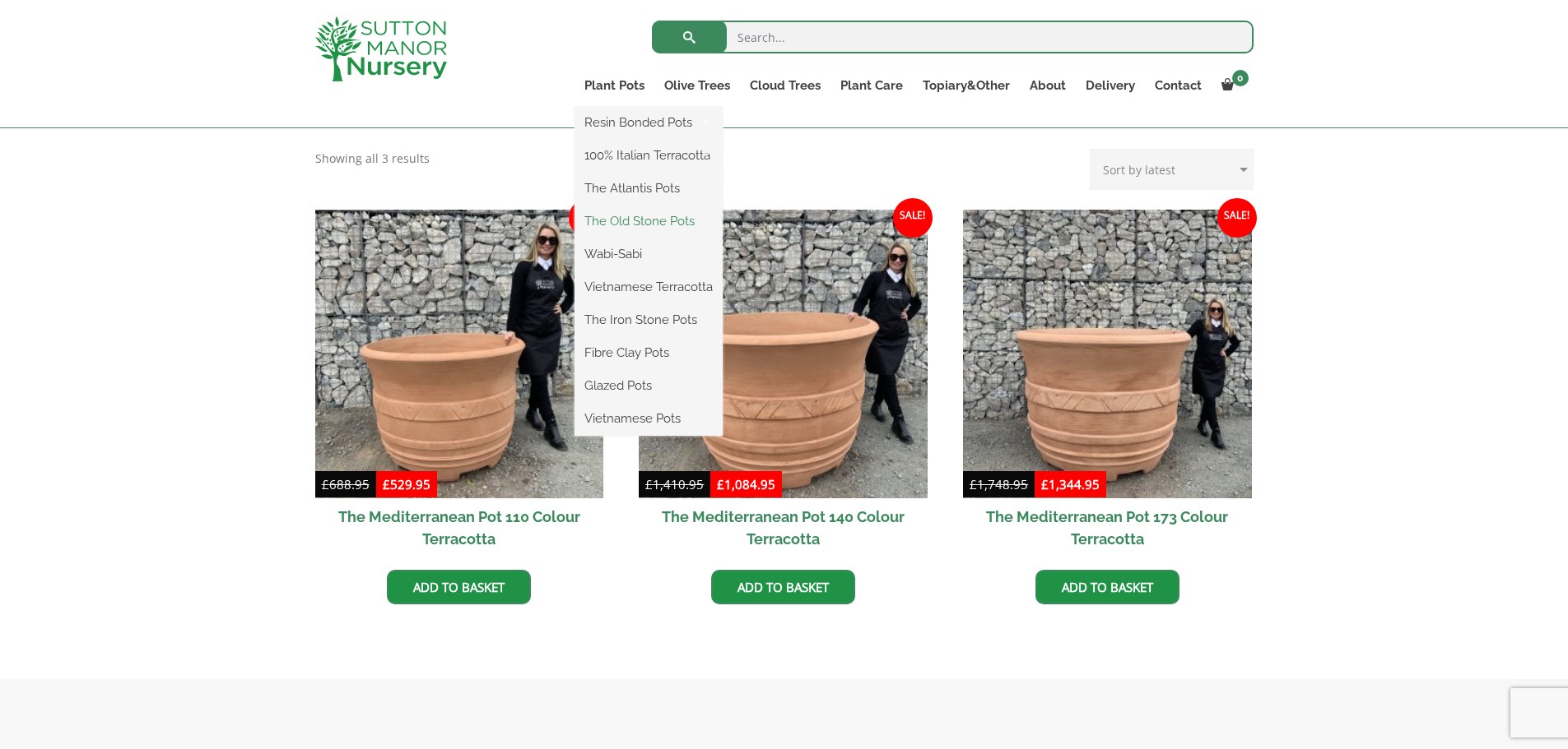
click at [642, 219] on link "The Old Stone Pots" at bounding box center [649, 222] width 148 height 25
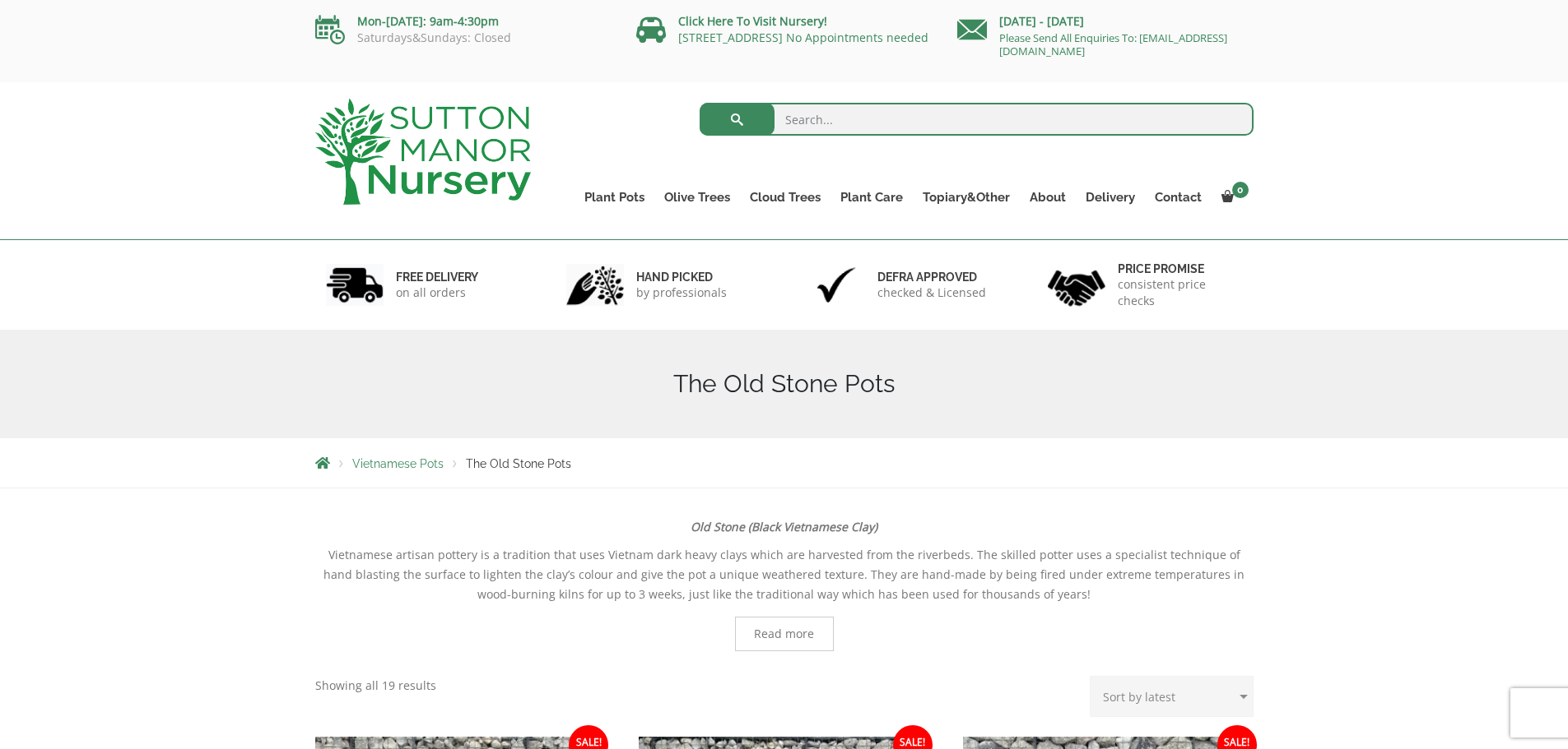
click at [801, 115] on input "search" at bounding box center [976, 118] width 554 height 32
type input "Shallow plant pots"
click at [699, 102] on button "submit" at bounding box center [737, 118] width 75 height 32
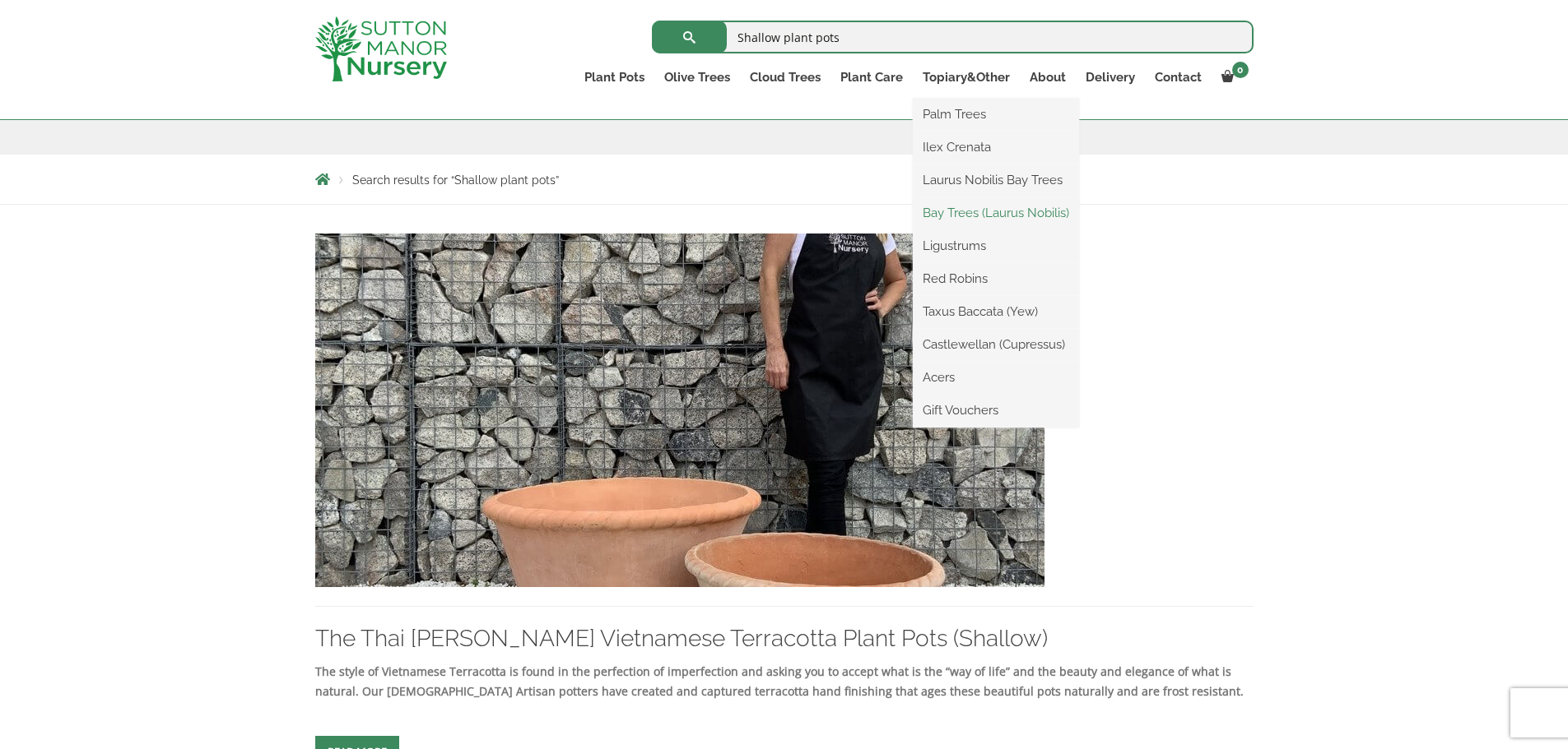
scroll to position [382, 0]
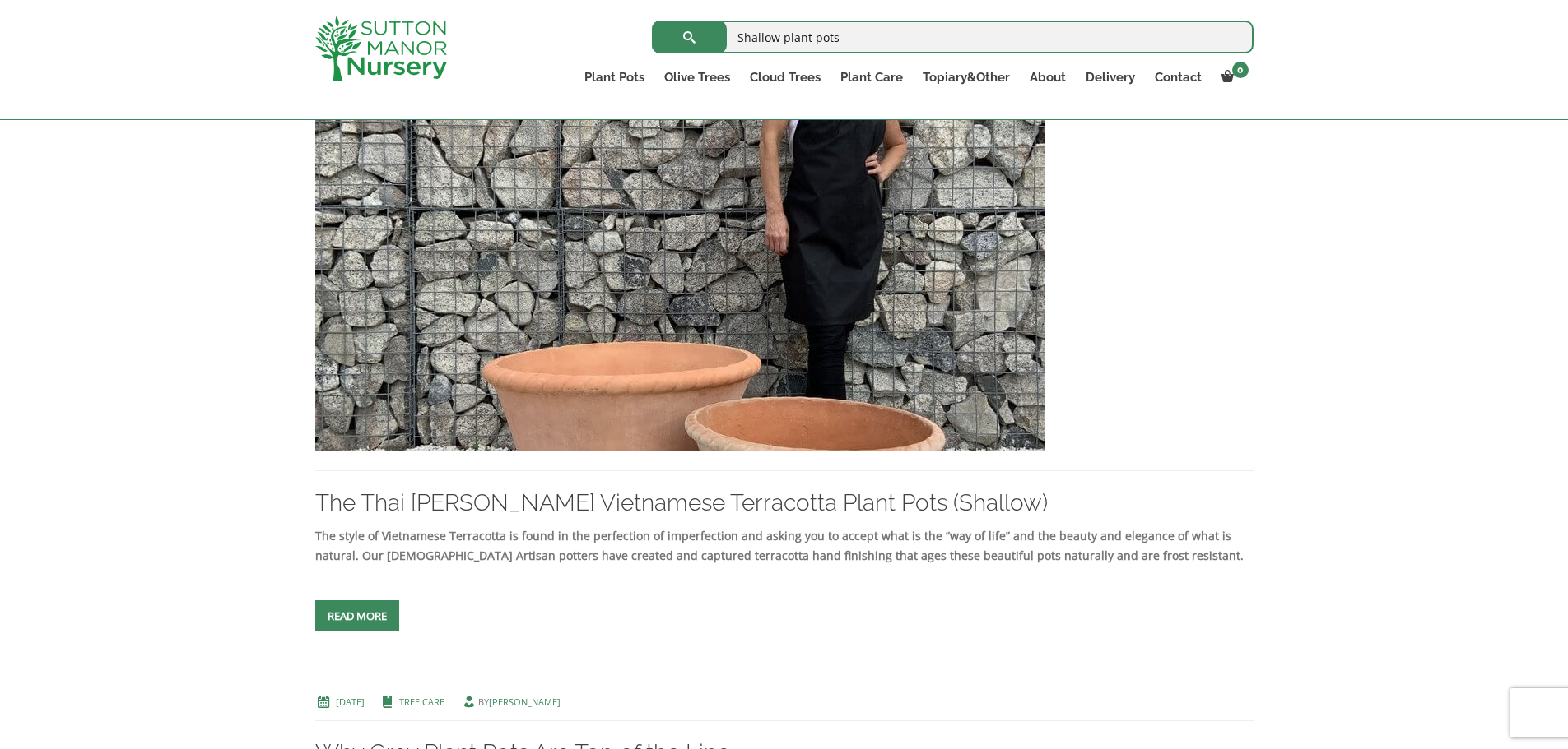
click at [773, 314] on img at bounding box center [679, 274] width 729 height 353
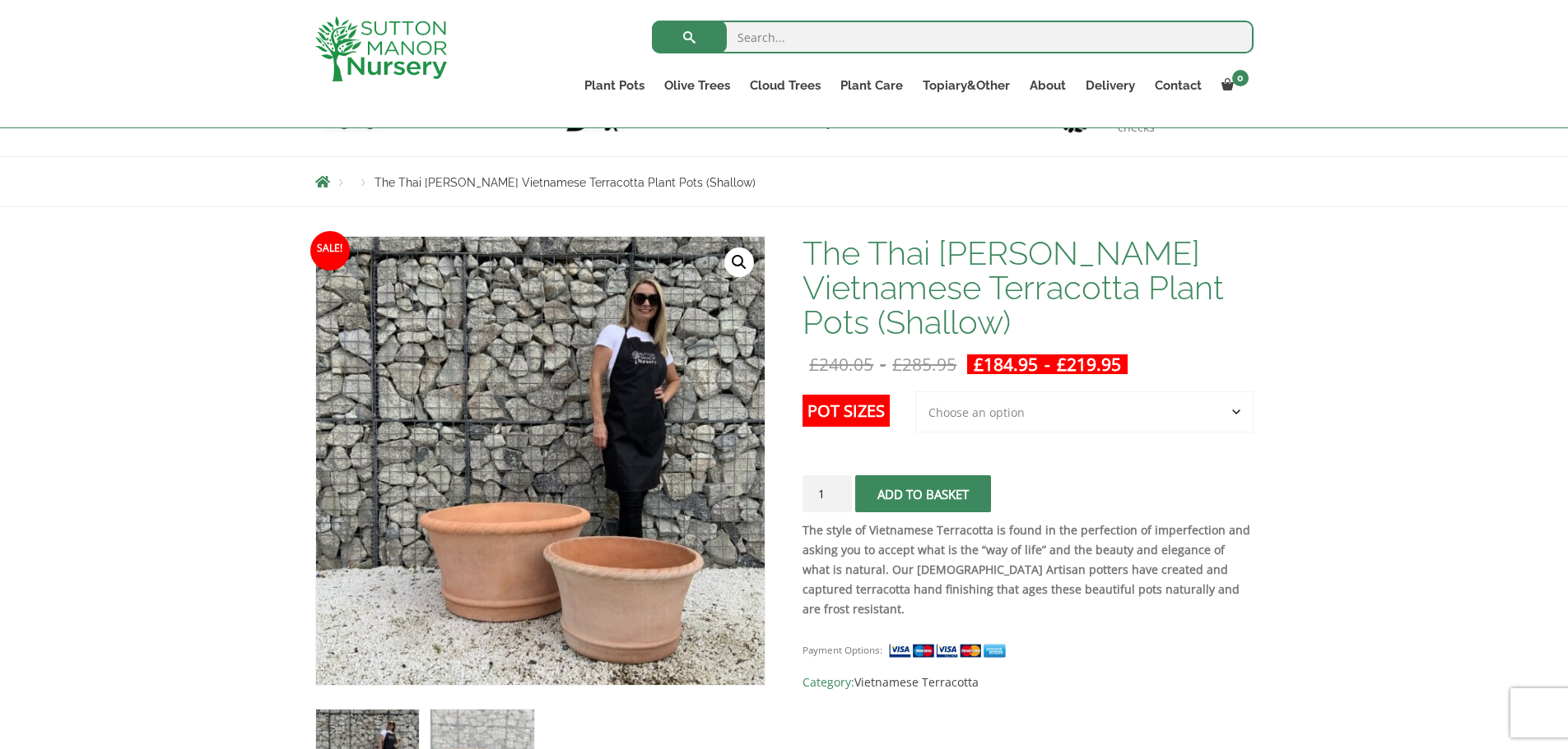
scroll to position [329, 0]
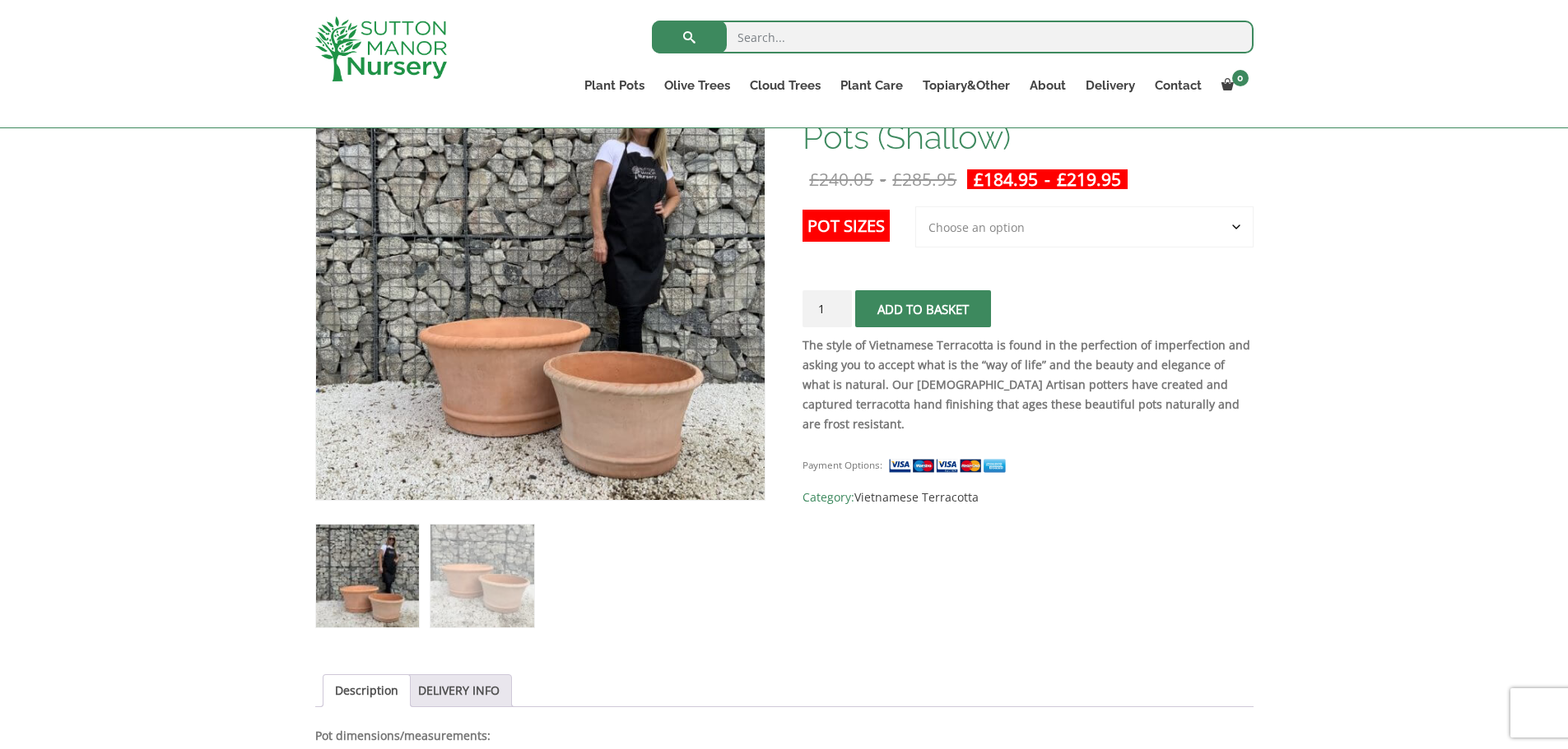
click at [1038, 227] on select "Choose an option 2nd to Largest Pot In The Picture Largest pot In The Picture" at bounding box center [1085, 227] width 338 height 41
click at [916, 207] on select "Choose an option 2nd to Largest Pot In The Picture Largest pot In The Picture" at bounding box center [1085, 227] width 338 height 41
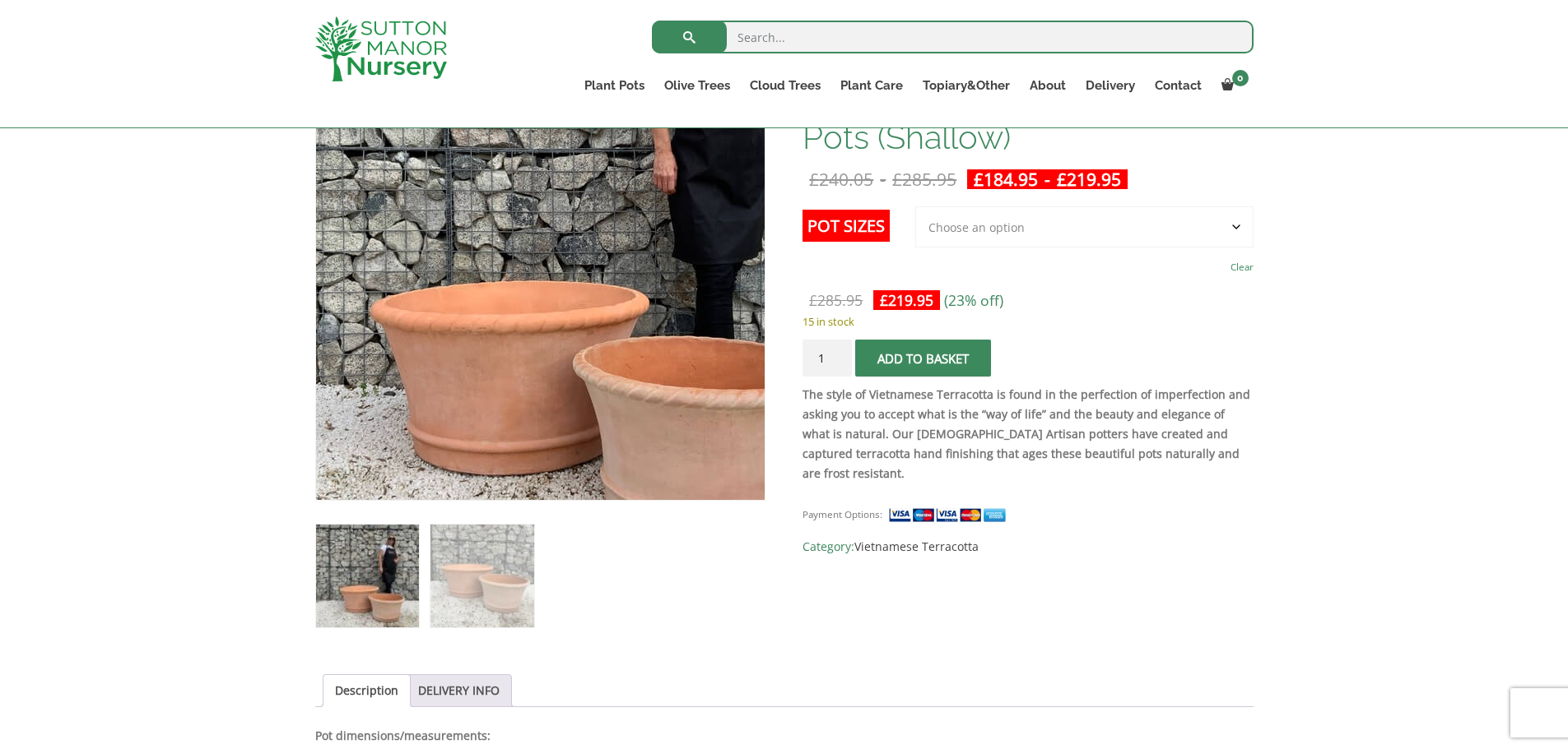
click at [496, 376] on img at bounding box center [568, 213] width 729 height 729
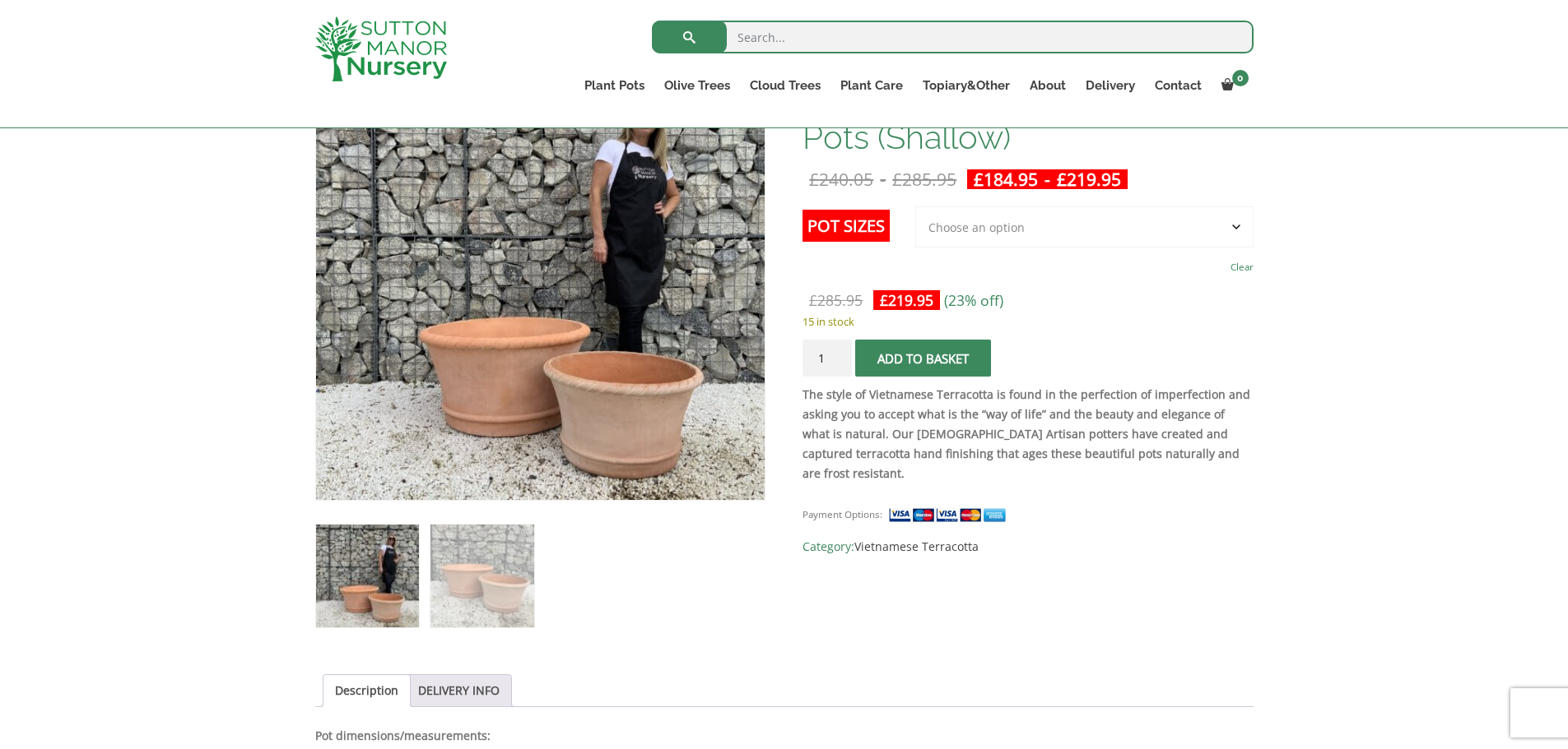
click at [1234, 226] on select "Choose an option 2nd to Largest Pot In The Picture Largest pot In The Picture" at bounding box center [1085, 227] width 338 height 41
click at [916, 207] on select "Choose an option 2nd to Largest Pot In The Picture Largest pot In The Picture" at bounding box center [1085, 227] width 338 height 41
select select "2nd to Largest Pot In The Picture"
click at [1069, 226] on select "Choose an option 2nd to Largest Pot In The Picture Largest pot In The Picture" at bounding box center [1085, 227] width 338 height 41
click at [916, 207] on select "Choose an option 2nd to Largest Pot In The Picture Largest pot In The Picture" at bounding box center [1085, 227] width 338 height 41
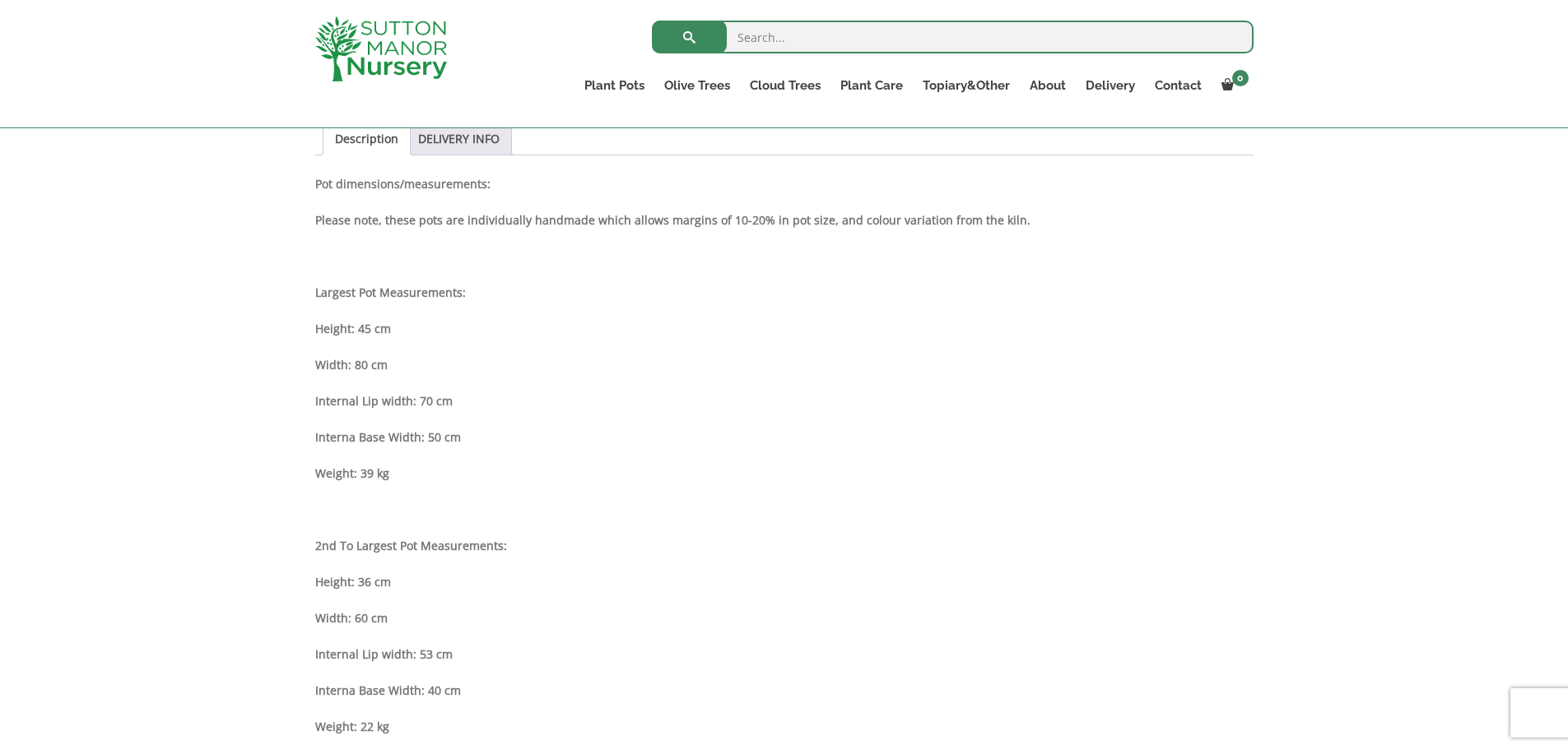
scroll to position [905, 0]
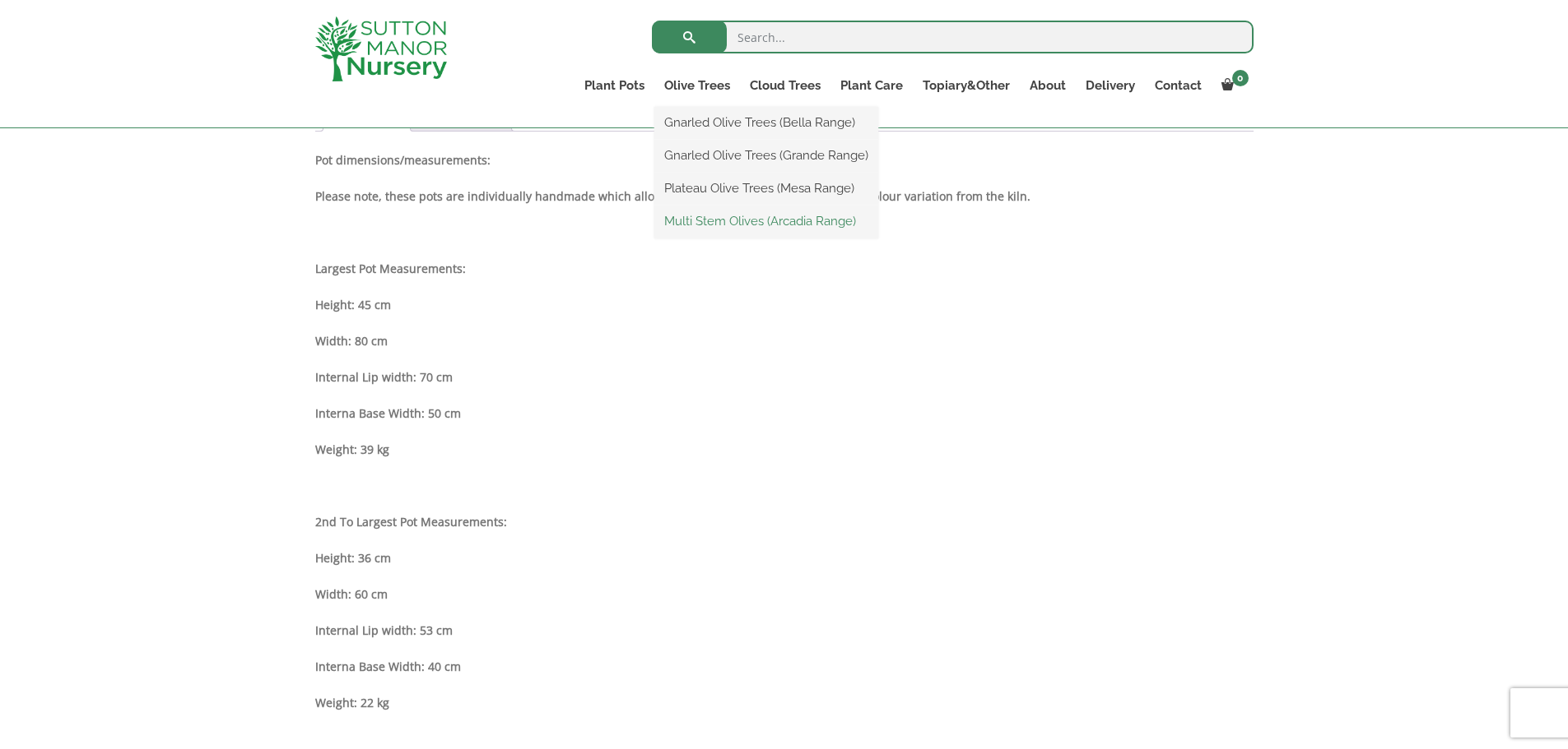
click at [724, 219] on link "Multi Stem Olives (Arcadia Range)" at bounding box center [766, 222] width 224 height 25
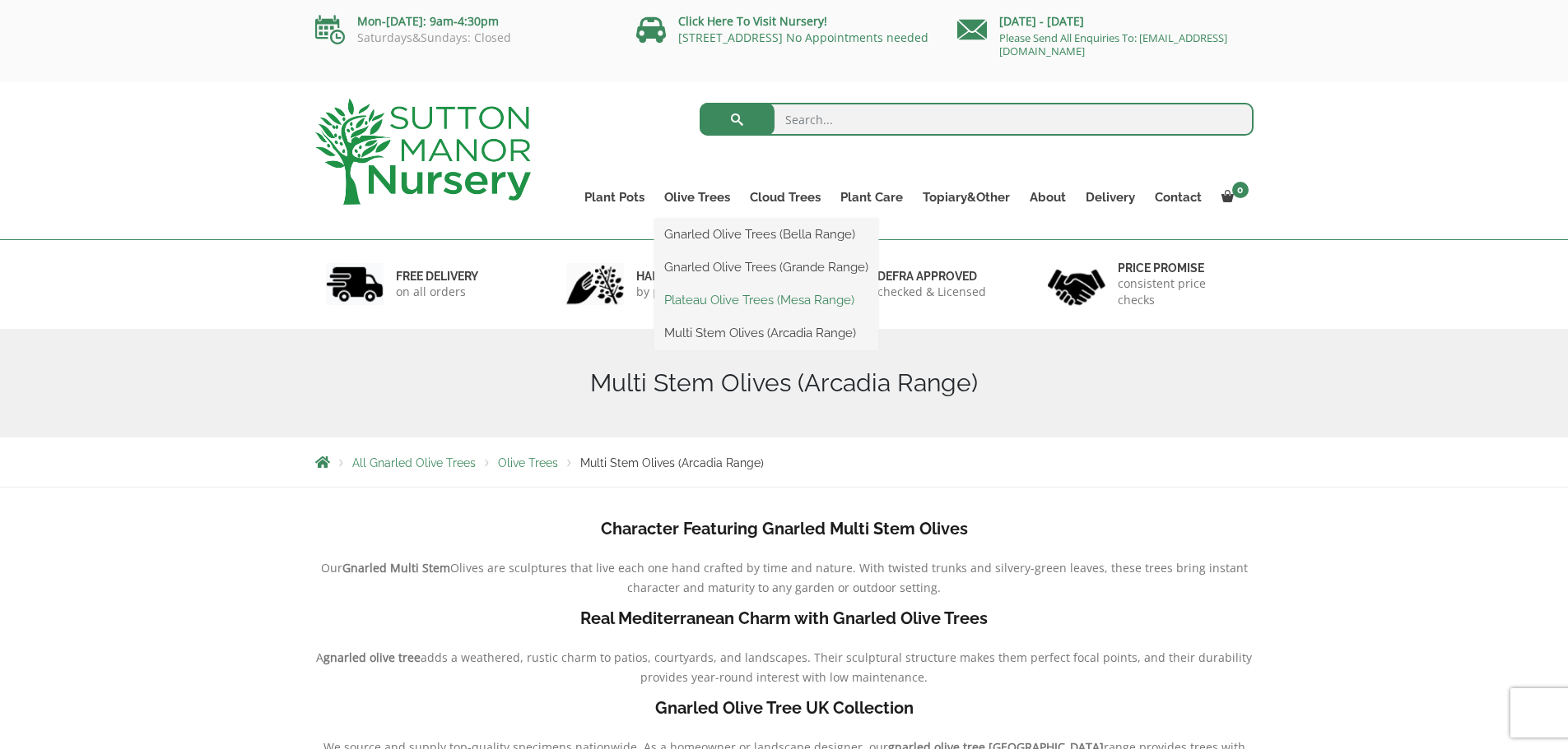
click at [705, 297] on link "Plateau Olive Trees (Mesa Range)" at bounding box center [766, 301] width 224 height 25
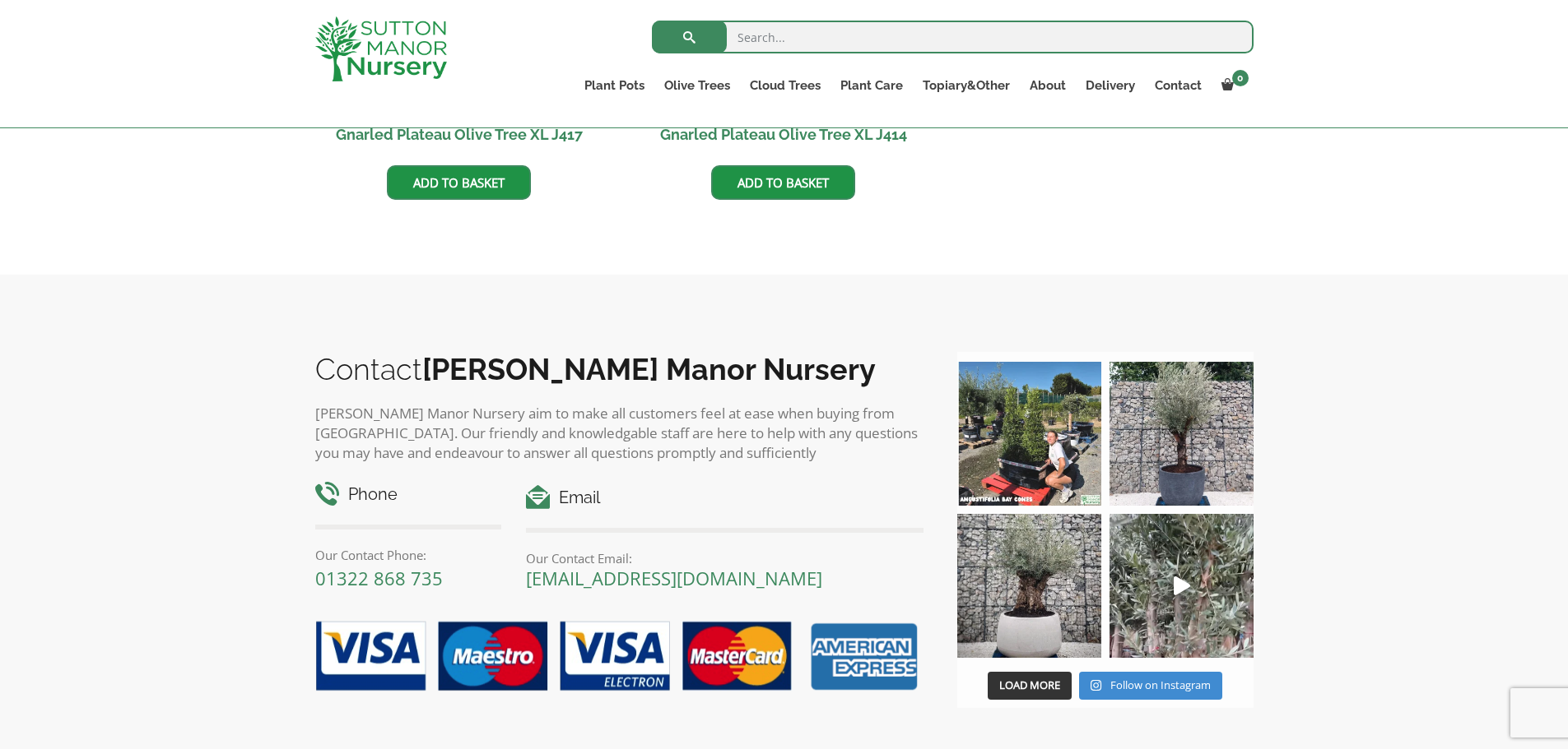
scroll to position [1398, 0]
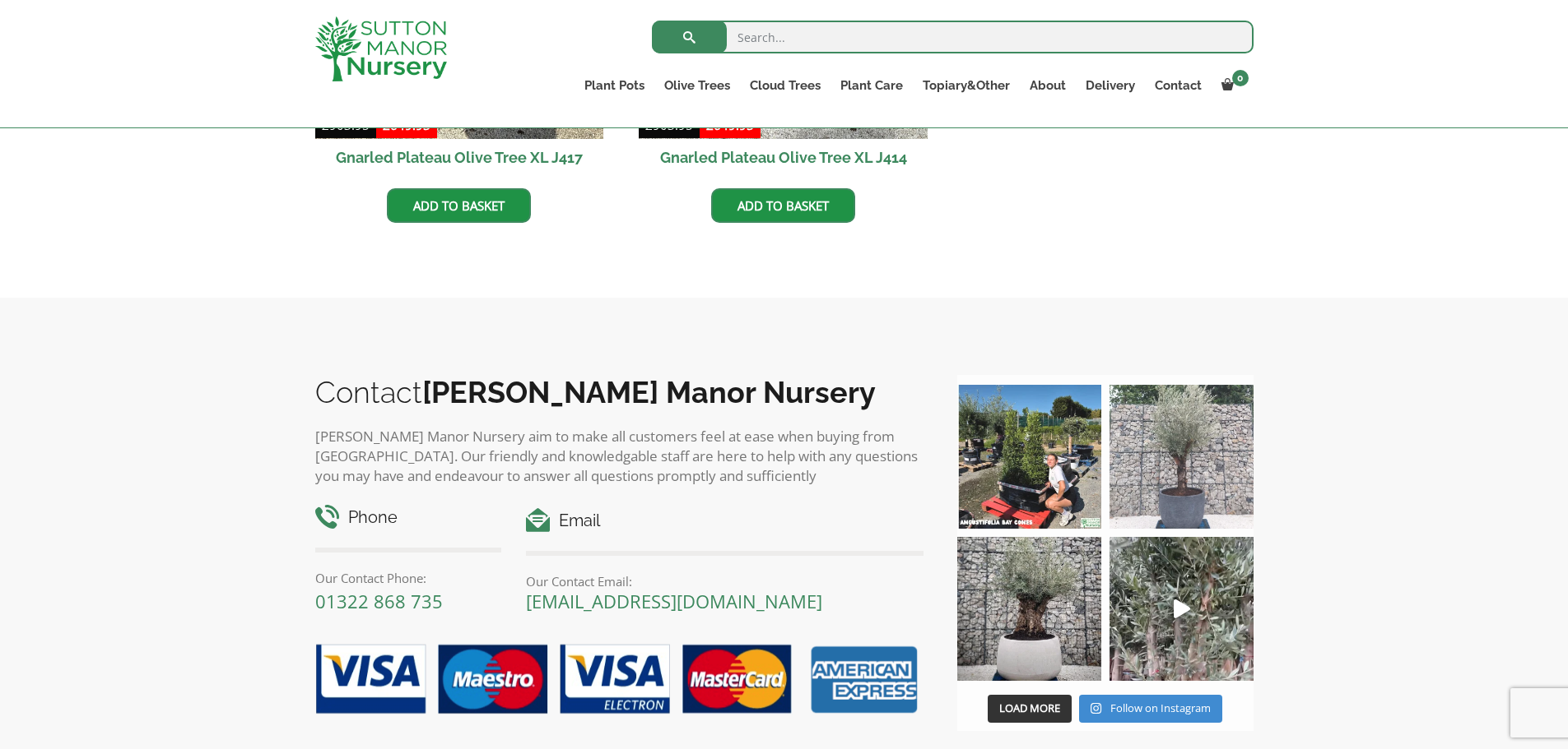
click at [1189, 420] on img at bounding box center [1181, 457] width 144 height 144
